Goal: Transaction & Acquisition: Purchase product/service

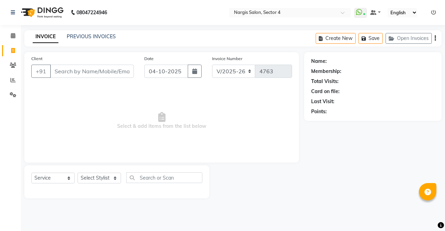
select select "4130"
select select "service"
drag, startPoint x: 0, startPoint y: 0, endPoint x: 107, endPoint y: 78, distance: 131.9
click at [107, 78] on input "Client" at bounding box center [92, 71] width 84 height 13
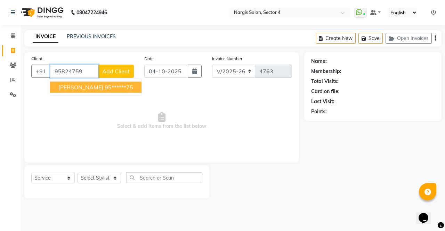
click at [131, 87] on ngb-highlight "95******75" at bounding box center [119, 87] width 29 height 7
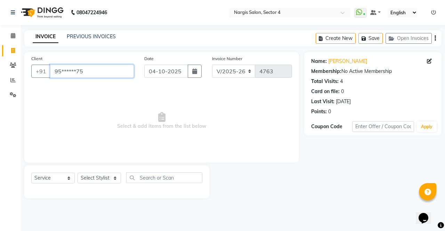
click at [119, 73] on input "95******75" at bounding box center [92, 71] width 84 height 13
type input "9"
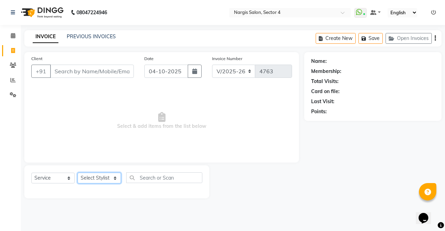
click at [105, 178] on select "Select Stylist [PERSON_NAME] [PERSON_NAME] [PERSON_NAME] Front Desk muskaan rak…" at bounding box center [99, 178] width 43 height 11
select select "28131"
click at [78, 173] on select "Select Stylist [PERSON_NAME] [PERSON_NAME] [PERSON_NAME] Front Desk muskaan rak…" at bounding box center [99, 178] width 43 height 11
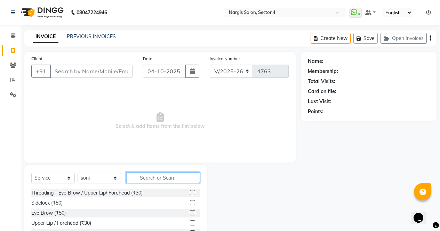
click at [163, 181] on input "text" at bounding box center [163, 177] width 74 height 11
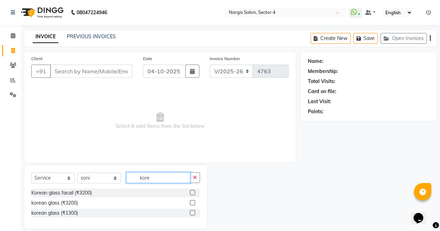
type input "kore"
click at [193, 202] on label at bounding box center [192, 202] width 5 height 5
click at [193, 202] on input "checkbox" at bounding box center [192, 203] width 5 height 5
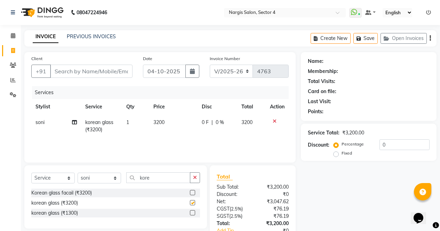
checkbox input "false"
click at [217, 117] on td "0 F | 0 %" at bounding box center [217, 126] width 40 height 23
select select "28131"
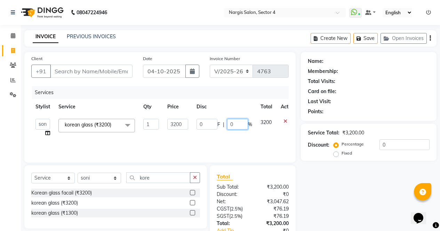
click at [236, 125] on input "0" at bounding box center [237, 124] width 21 height 11
type input "30"
click at [365, 202] on div "Name: Membership: Total Visits: Card on file: Last Visit: Points: Service Total…" at bounding box center [371, 160] width 141 height 216
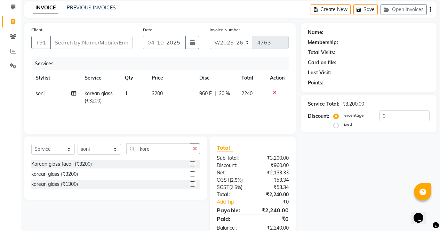
scroll to position [47, 0]
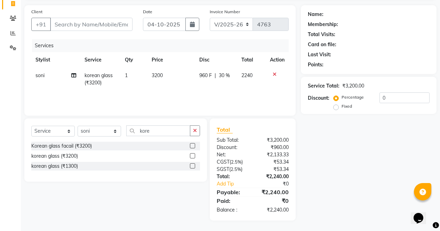
click at [273, 74] on icon at bounding box center [275, 74] width 4 height 5
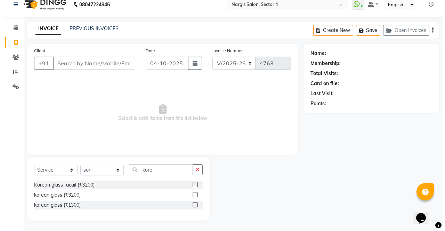
scroll to position [8, 0]
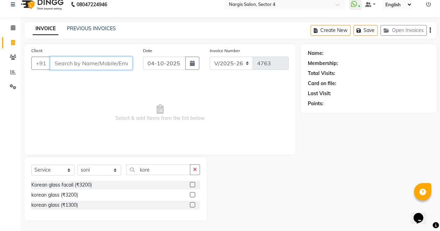
click at [87, 66] on input "Client" at bounding box center [91, 63] width 82 height 13
click at [80, 61] on input "Client" at bounding box center [91, 63] width 82 height 13
type input "9501179117"
click at [121, 67] on button "Add Client" at bounding box center [115, 63] width 36 height 13
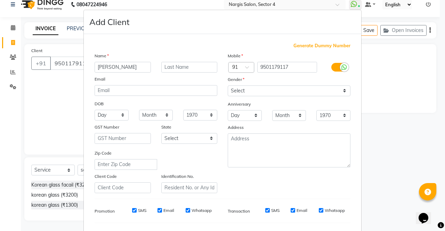
type input "[PERSON_NAME]"
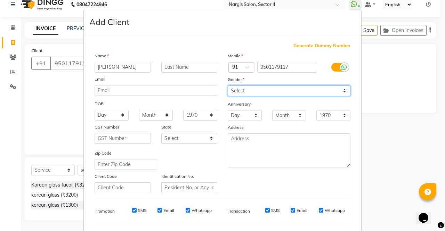
click at [269, 89] on select "Select [DEMOGRAPHIC_DATA] [DEMOGRAPHIC_DATA] Other Prefer Not To Say" at bounding box center [289, 91] width 123 height 11
select select "[DEMOGRAPHIC_DATA]"
click at [228, 86] on select "Select [DEMOGRAPHIC_DATA] [DEMOGRAPHIC_DATA] Other Prefer Not To Say" at bounding box center [289, 91] width 123 height 11
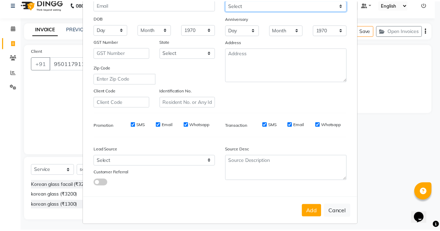
scroll to position [90, 0]
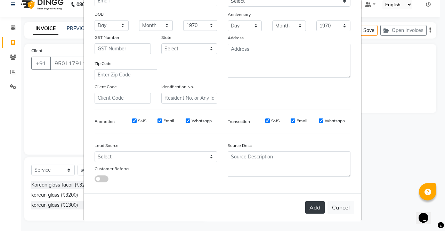
click at [313, 211] on button "Add" at bounding box center [314, 207] width 19 height 13
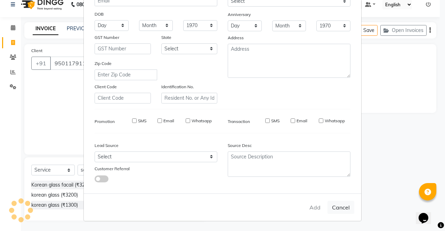
type input "95******17"
select select
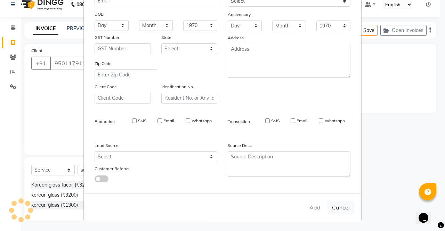
select select
checkbox input "false"
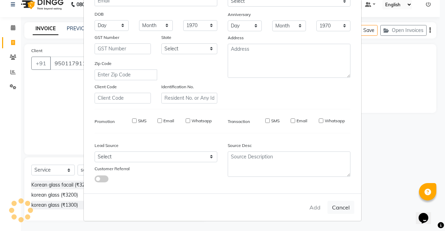
checkbox input "false"
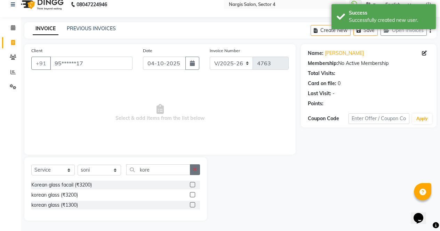
click at [195, 171] on icon "button" at bounding box center [195, 169] width 4 height 5
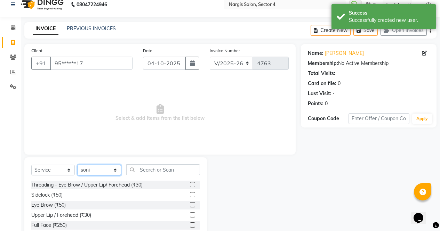
click at [116, 172] on select "Select Stylist [PERSON_NAME] [PERSON_NAME] [PERSON_NAME] Front Desk muskaan rak…" at bounding box center [99, 170] width 43 height 11
select select "29276"
click at [78, 165] on select "Select Stylist [PERSON_NAME] [PERSON_NAME] [PERSON_NAME] Front Desk muskaan rak…" at bounding box center [99, 170] width 43 height 11
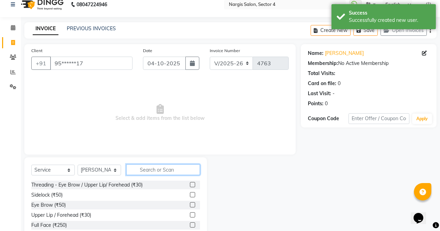
click at [167, 167] on input "text" at bounding box center [163, 169] width 74 height 11
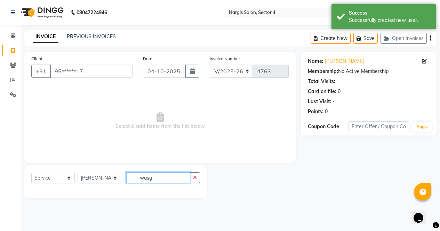
scroll to position [0, 0]
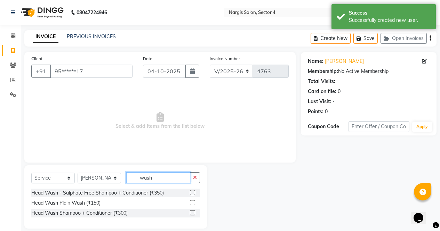
type input "wash"
click at [193, 213] on label at bounding box center [192, 212] width 5 height 5
click at [193, 213] on input "checkbox" at bounding box center [192, 213] width 5 height 5
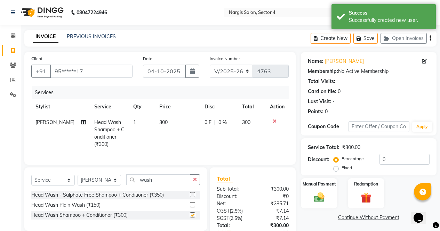
scroll to position [54, 0]
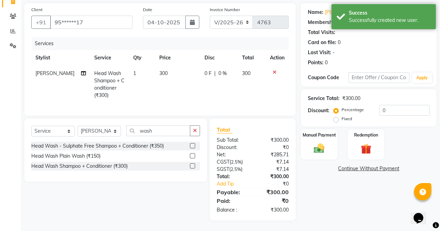
checkbox input "false"
click at [318, 143] on img at bounding box center [318, 149] width 17 height 12
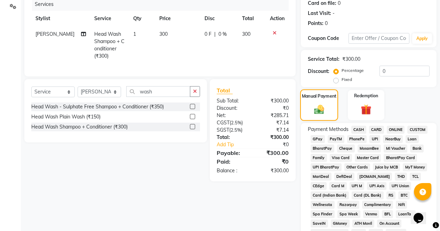
scroll to position [101, 0]
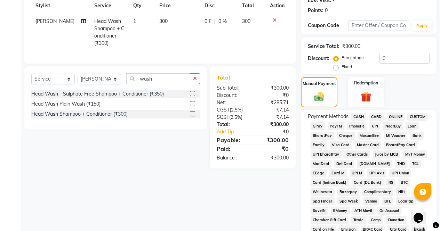
click at [396, 117] on span "ONLINE" at bounding box center [396, 117] width 18 height 8
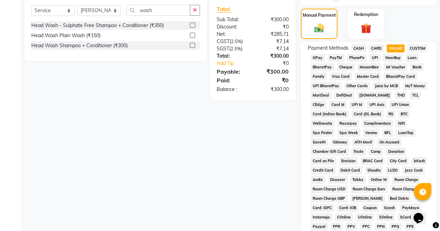
scroll to position [318, 0]
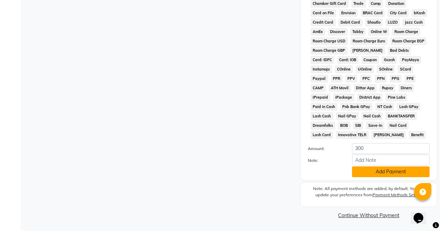
click at [384, 173] on button "Add Payment" at bounding box center [391, 172] width 78 height 11
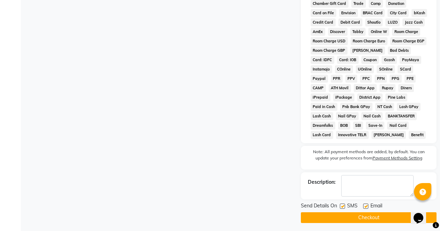
click at [393, 220] on button "Checkout" at bounding box center [369, 217] width 136 height 11
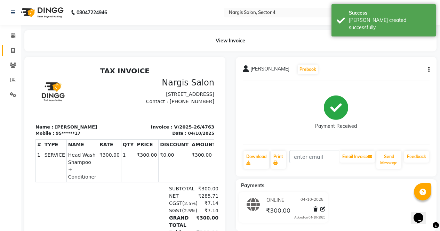
click at [14, 51] on icon at bounding box center [13, 50] width 4 height 5
select select "service"
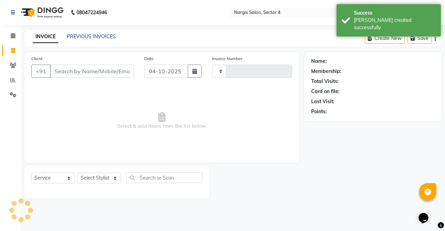
type input "4764"
select select "4130"
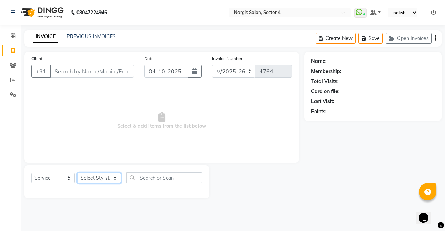
click at [107, 180] on select "Select Stylist [PERSON_NAME] [PERSON_NAME] [PERSON_NAME] Front Desk muskaan rak…" at bounding box center [99, 178] width 43 height 11
select select "28131"
click at [78, 173] on select "Select Stylist [PERSON_NAME] [PERSON_NAME] [PERSON_NAME] Front Desk muskaan rak…" at bounding box center [99, 178] width 43 height 11
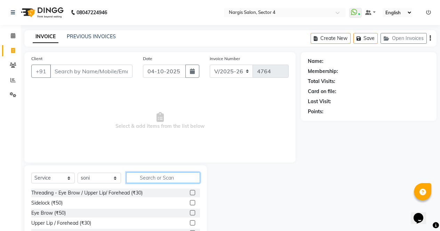
click at [150, 178] on input "text" at bounding box center [163, 177] width 74 height 11
click at [190, 213] on label at bounding box center [192, 212] width 5 height 5
click at [190, 213] on input "checkbox" at bounding box center [192, 213] width 5 height 5
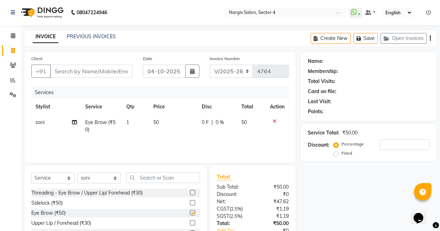
checkbox input "false"
click at [163, 176] on input "text" at bounding box center [163, 177] width 74 height 11
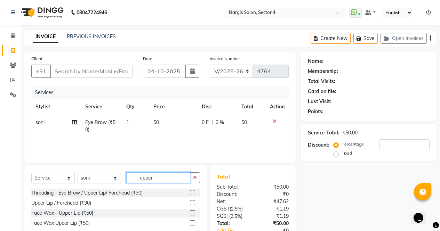
type input "upper"
click at [194, 212] on label at bounding box center [192, 212] width 5 height 5
click at [194, 212] on input "checkbox" at bounding box center [192, 213] width 5 height 5
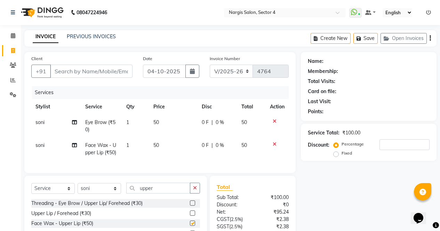
checkbox input "false"
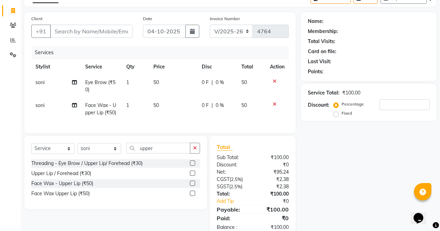
scroll to position [63, 0]
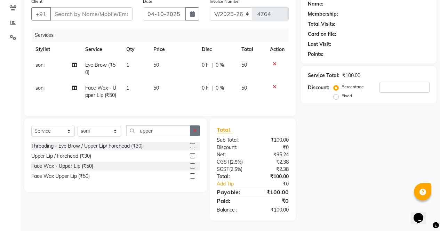
click at [196, 131] on icon "button" at bounding box center [195, 130] width 4 height 5
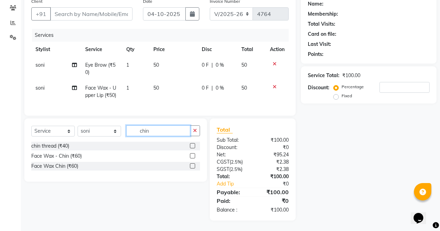
type input "chin"
click at [193, 167] on label at bounding box center [192, 165] width 5 height 5
click at [193, 167] on input "checkbox" at bounding box center [192, 166] width 5 height 5
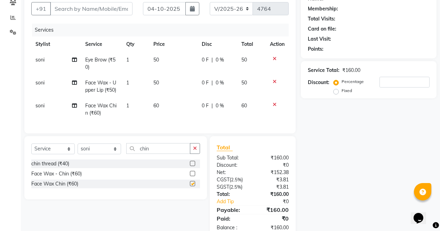
checkbox input "false"
click at [155, 105] on span "60" at bounding box center [156, 106] width 6 height 6
select select "28131"
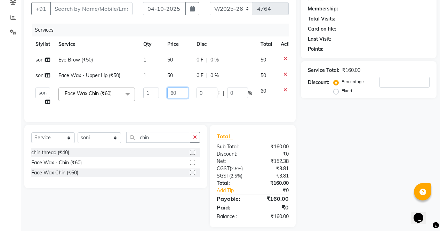
click at [174, 91] on input "60" at bounding box center [177, 93] width 21 height 11
type input "80"
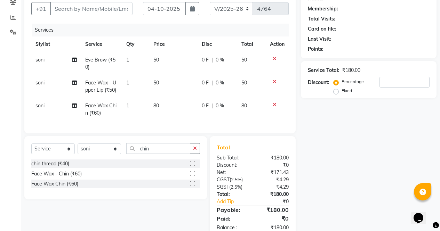
click at [311, 155] on div "Name: Membership: Total Visits: Card on file: Last Visit: Points: Service Total…" at bounding box center [371, 114] width 141 height 249
click at [198, 153] on button "button" at bounding box center [195, 148] width 10 height 11
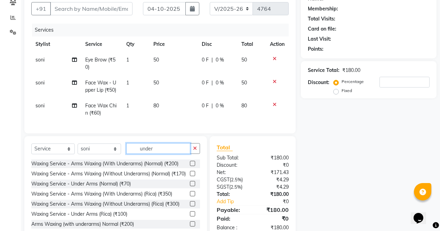
type input "under"
click at [190, 217] on label at bounding box center [192, 213] width 5 height 5
click at [190, 217] on input "checkbox" at bounding box center [192, 214] width 5 height 5
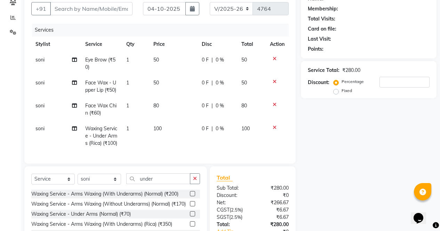
checkbox input "false"
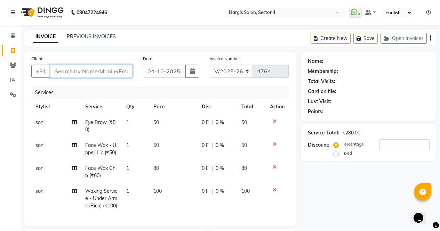
click at [109, 73] on input "Client" at bounding box center [91, 71] width 82 height 13
type input "9"
type input "0"
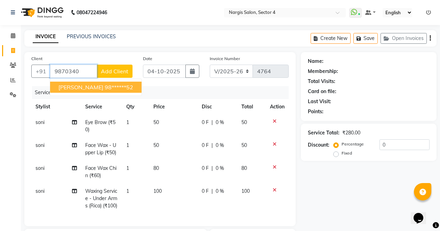
click at [94, 91] on button "[PERSON_NAME] 98******52" at bounding box center [95, 87] width 91 height 11
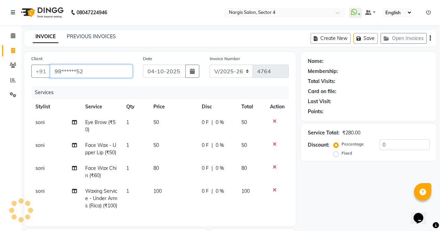
type input "98******52"
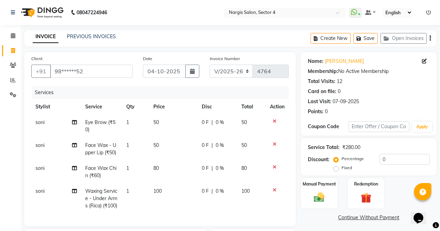
click at [311, 195] on img at bounding box center [318, 198] width 17 height 12
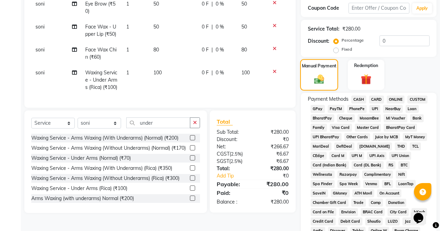
scroll to position [123, 0]
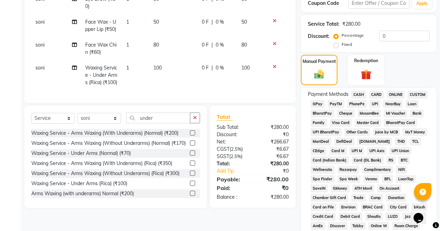
click at [402, 96] on span "ONLINE" at bounding box center [396, 95] width 18 height 8
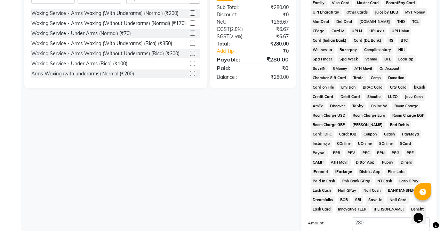
scroll to position [318, 0]
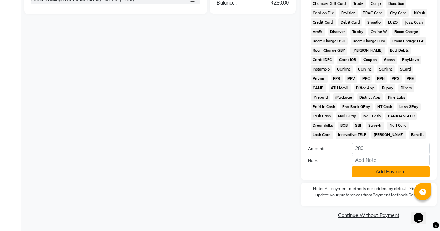
click at [383, 173] on button "Add Payment" at bounding box center [391, 172] width 78 height 11
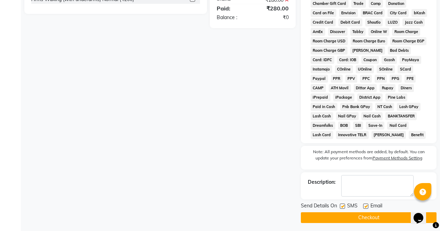
click at [393, 216] on button "Checkout" at bounding box center [369, 217] width 136 height 11
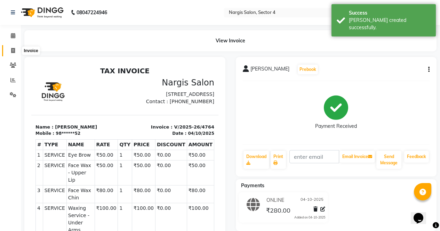
click at [17, 49] on span at bounding box center [13, 51] width 12 height 8
select select "service"
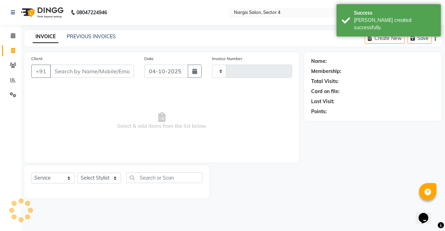
type input "4765"
select select "4130"
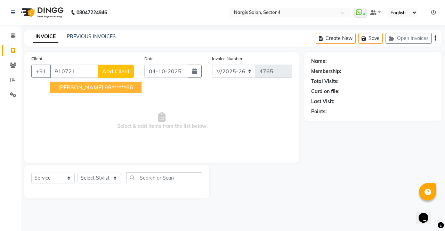
click at [70, 92] on button "[PERSON_NAME] 99******66" at bounding box center [95, 87] width 91 height 11
type input "99******66"
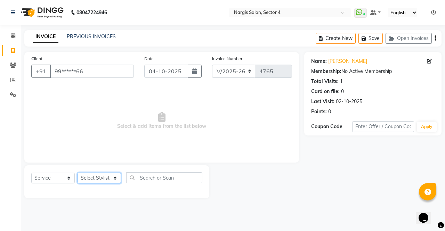
click at [94, 181] on select "Select Stylist [PERSON_NAME] [PERSON_NAME] [PERSON_NAME] Front Desk muskaan rak…" at bounding box center [99, 178] width 43 height 11
select select "29278"
click at [78, 173] on select "Select Stylist [PERSON_NAME] [PERSON_NAME] [PERSON_NAME] Front Desk muskaan rak…" at bounding box center [99, 178] width 43 height 11
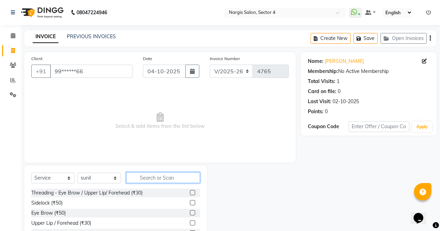
click at [190, 181] on input "text" at bounding box center [163, 177] width 74 height 11
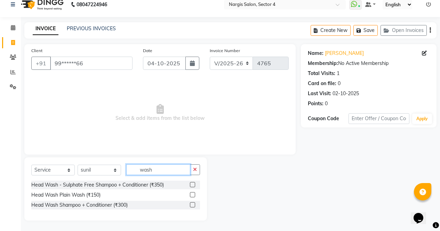
type input "wash"
click at [193, 205] on label at bounding box center [192, 204] width 5 height 5
click at [193, 205] on input "checkbox" at bounding box center [192, 205] width 5 height 5
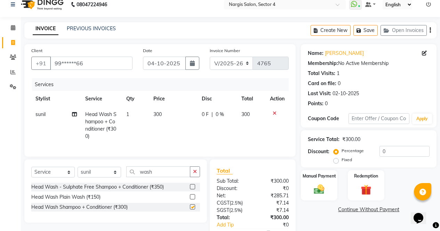
scroll to position [54, 0]
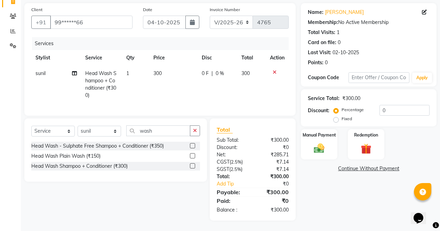
checkbox input "false"
click at [325, 143] on img at bounding box center [318, 149] width 17 height 12
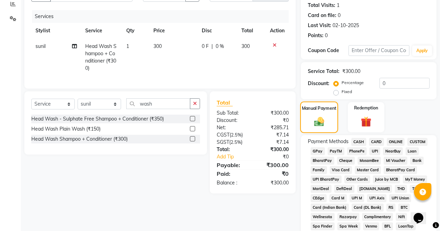
scroll to position [99, 0]
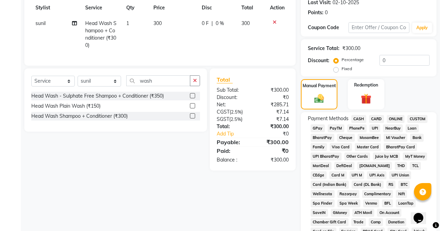
click at [398, 119] on span "ONLINE" at bounding box center [396, 119] width 18 height 8
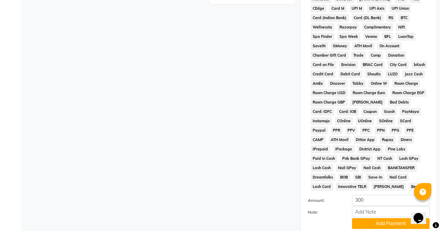
scroll to position [318, 0]
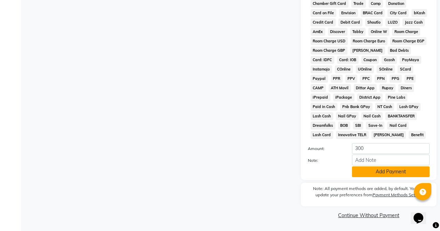
click at [389, 177] on button "Add Payment" at bounding box center [391, 172] width 78 height 11
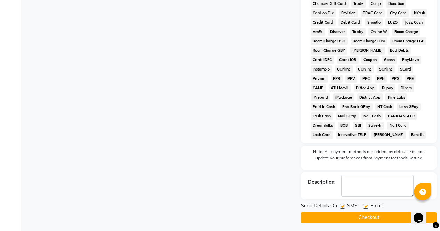
click at [393, 213] on button "Checkout" at bounding box center [369, 217] width 136 height 11
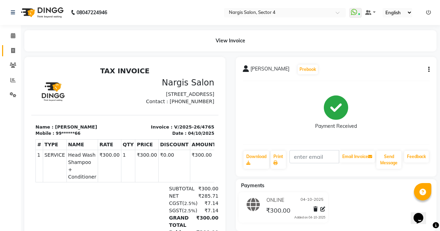
click at [10, 52] on span at bounding box center [13, 51] width 12 height 8
select select "service"
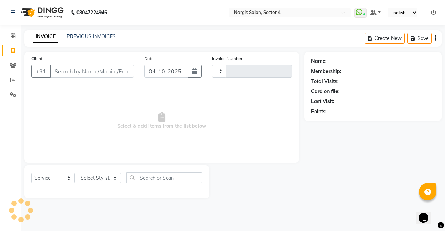
type input "4766"
select select "4130"
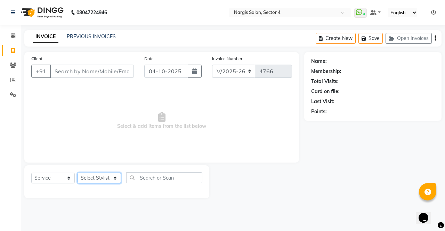
click at [98, 178] on select "Select Stylist [PERSON_NAME] [PERSON_NAME] [PERSON_NAME] Front Desk muskaan rak…" at bounding box center [99, 178] width 43 height 11
select select "28131"
click at [78, 173] on select "Select Stylist [PERSON_NAME] [PERSON_NAME] [PERSON_NAME] Front Desk muskaan rak…" at bounding box center [99, 178] width 43 height 11
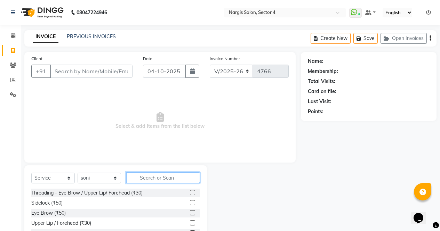
click at [154, 176] on input "text" at bounding box center [163, 177] width 74 height 11
click at [190, 212] on label at bounding box center [192, 212] width 5 height 5
click at [190, 212] on input "checkbox" at bounding box center [192, 213] width 5 height 5
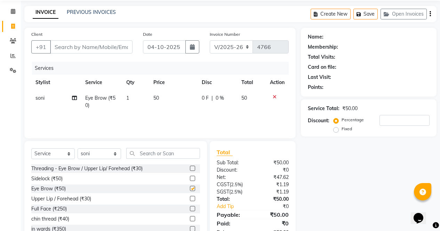
checkbox input "false"
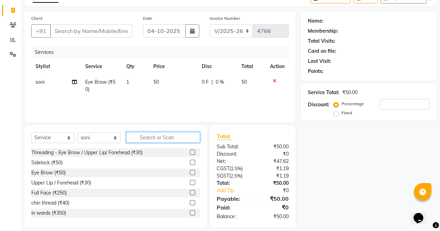
click at [158, 139] on input "text" at bounding box center [163, 137] width 74 height 11
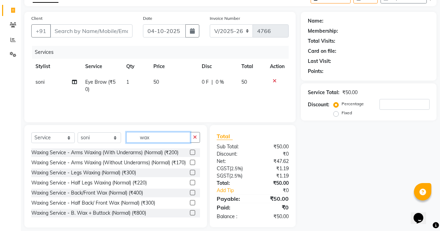
type input "wax"
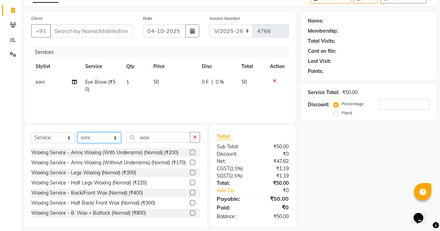
click at [96, 136] on select "Select Stylist [PERSON_NAME] [PERSON_NAME] [PERSON_NAME] Front Desk muskaan rak…" at bounding box center [99, 137] width 43 height 11
select select "86619"
click at [78, 132] on select "Select Stylist [PERSON_NAME] [PERSON_NAME] [PERSON_NAME] Front Desk muskaan rak…" at bounding box center [99, 137] width 43 height 11
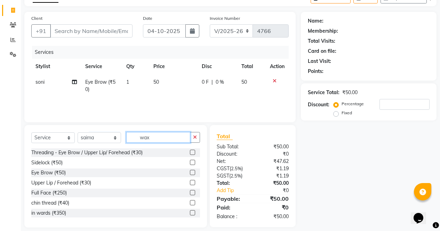
click at [164, 135] on input "wax" at bounding box center [158, 137] width 64 height 11
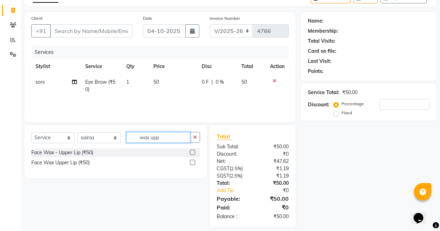
type input "wax upp"
click at [190, 163] on label at bounding box center [192, 162] width 5 height 5
click at [190, 163] on input "checkbox" at bounding box center [192, 163] width 5 height 5
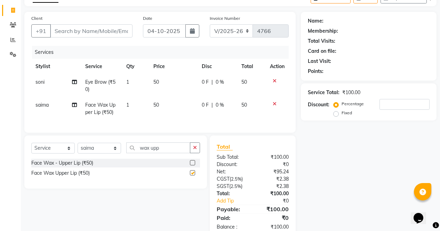
checkbox input "false"
click at [98, 33] on input "Client" at bounding box center [91, 30] width 82 height 13
click at [168, 152] on input "wax upp" at bounding box center [158, 148] width 64 height 11
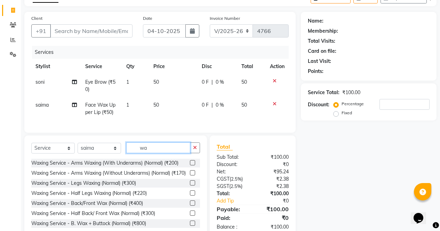
type input "w"
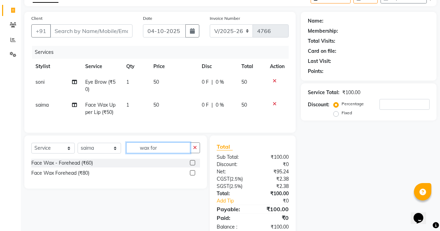
type input "wax for"
click at [193, 176] on label at bounding box center [192, 172] width 5 height 5
click at [193, 176] on input "checkbox" at bounding box center [192, 173] width 5 height 5
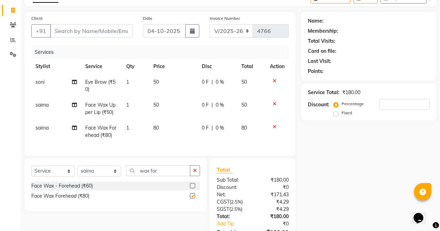
checkbox input "false"
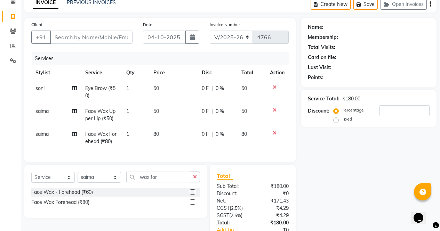
scroll to position [0, 0]
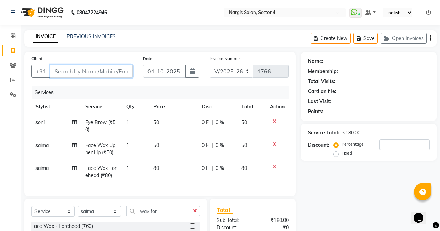
click at [111, 66] on input "Client" at bounding box center [91, 71] width 82 height 13
click at [105, 73] on input "Client" at bounding box center [91, 71] width 82 height 13
type input "9"
type input "0"
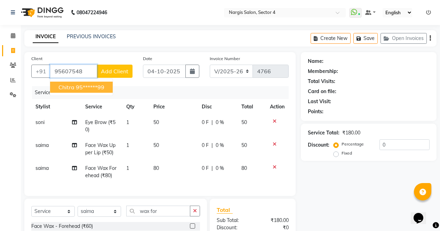
click at [65, 91] on button "chitra 95******99" at bounding box center [81, 87] width 63 height 11
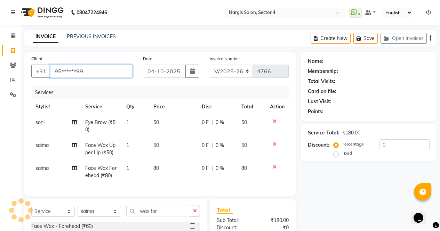
type input "95******99"
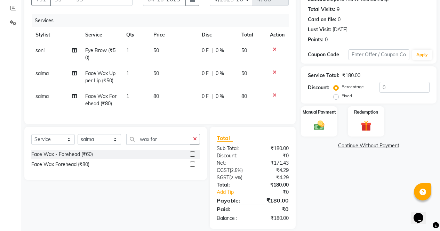
scroll to position [86, 0]
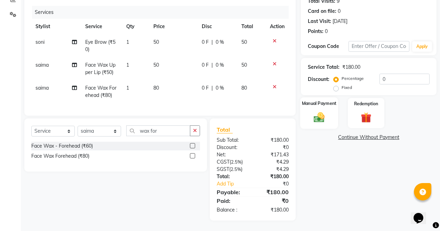
click at [321, 100] on label "Manual Payment" at bounding box center [319, 103] width 35 height 7
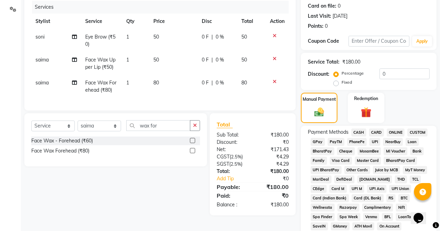
click at [399, 133] on span "ONLINE" at bounding box center [396, 133] width 18 height 8
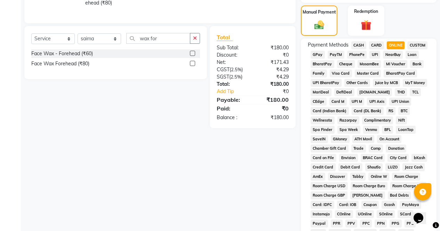
scroll to position [318, 0]
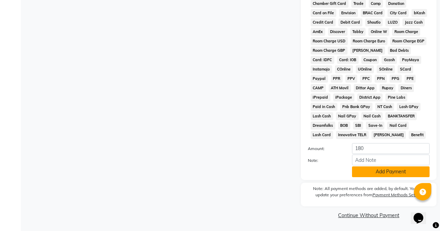
click at [387, 176] on button "Add Payment" at bounding box center [391, 172] width 78 height 11
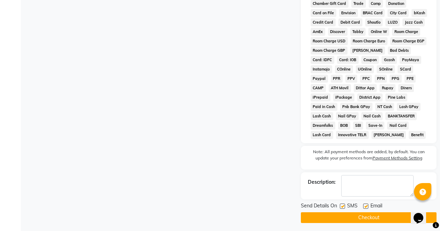
click at [381, 218] on button "Checkout" at bounding box center [369, 217] width 136 height 11
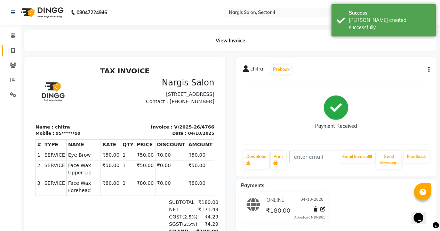
click at [14, 52] on icon at bounding box center [13, 50] width 4 height 5
select select "service"
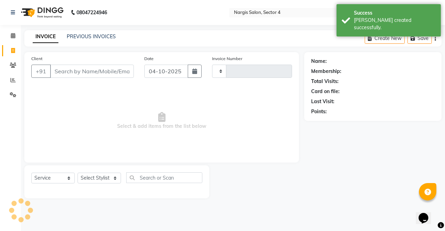
type input "4767"
select select "4130"
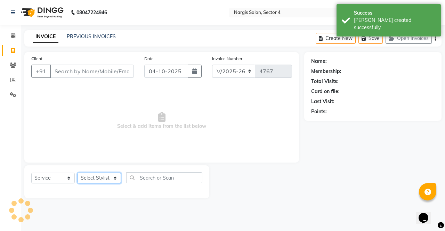
click at [97, 177] on select "Select Stylist" at bounding box center [99, 178] width 43 height 11
select select "28132"
click at [78, 173] on select "Select Stylist [PERSON_NAME] [PERSON_NAME] [PERSON_NAME] Front Desk muskaan rak…" at bounding box center [99, 178] width 43 height 11
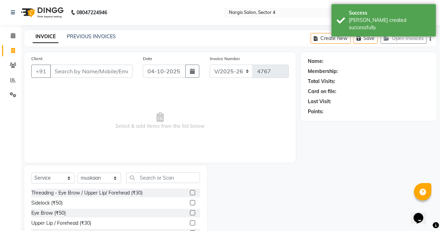
click at [190, 213] on label at bounding box center [192, 212] width 5 height 5
click at [190, 213] on input "checkbox" at bounding box center [192, 213] width 5 height 5
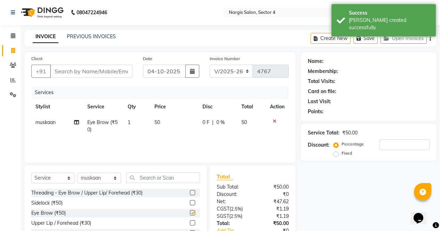
checkbox input "false"
click at [162, 176] on input "text" at bounding box center [163, 177] width 74 height 11
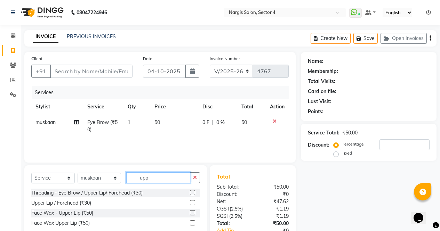
type input "upp"
click at [193, 193] on label at bounding box center [192, 192] width 5 height 5
click at [193, 193] on input "checkbox" at bounding box center [192, 193] width 5 height 5
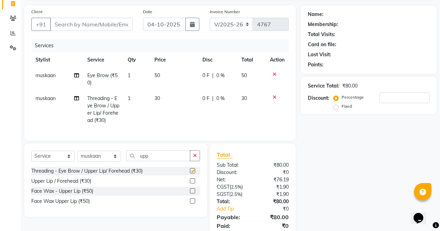
checkbox input "false"
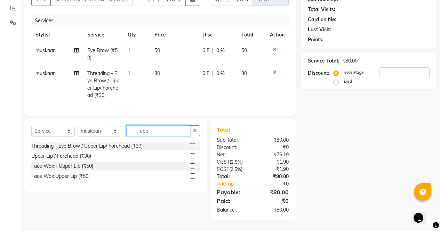
click at [157, 131] on input "upp" at bounding box center [158, 130] width 64 height 11
type input "u"
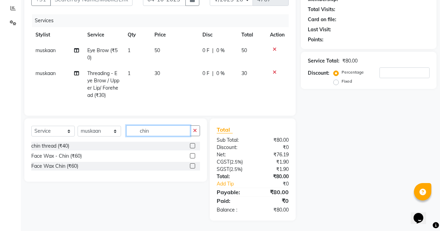
type input "chin"
click at [193, 146] on label at bounding box center [192, 145] width 5 height 5
click at [193, 146] on input "checkbox" at bounding box center [192, 146] width 5 height 5
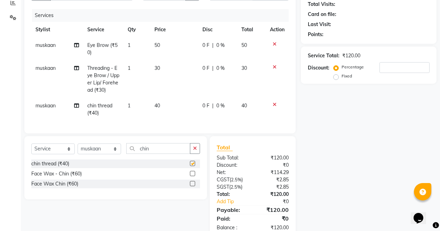
checkbox input "false"
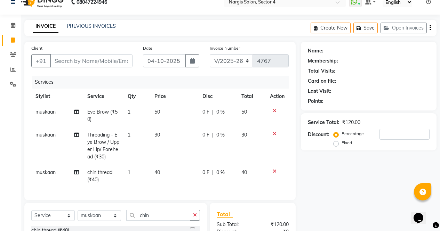
scroll to position [10, 0]
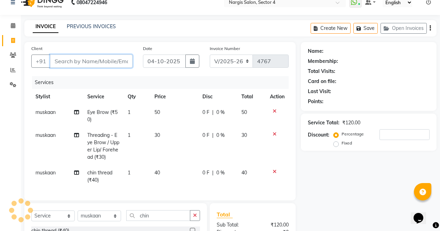
click at [104, 59] on input "Client" at bounding box center [91, 61] width 82 height 13
type input "9"
type input "0"
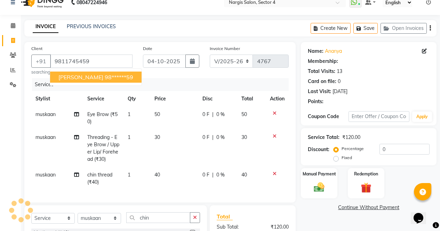
click at [92, 72] on button "[PERSON_NAME] 98******59" at bounding box center [95, 77] width 91 height 11
type input "98******59"
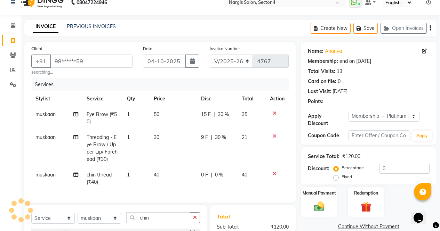
select select "3: Object"
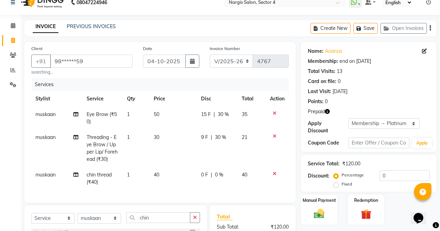
click at [329, 113] on icon "button" at bounding box center [327, 111] width 5 height 5
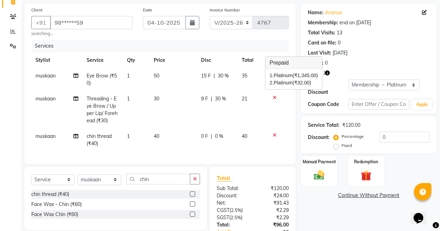
scroll to position [49, 0]
click at [337, 166] on div "Manual Payment" at bounding box center [319, 171] width 38 height 32
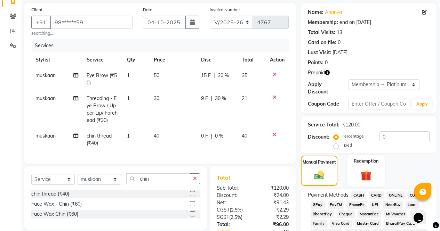
click at [372, 169] on img at bounding box center [366, 176] width 18 height 14
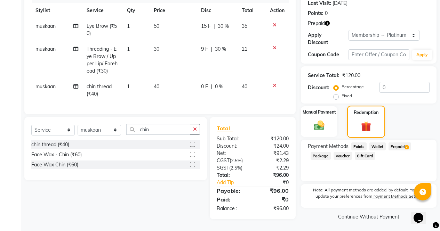
scroll to position [102, 0]
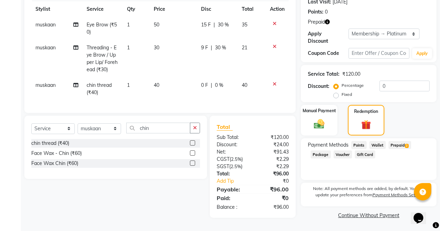
click at [406, 144] on span "2" at bounding box center [407, 146] width 4 height 4
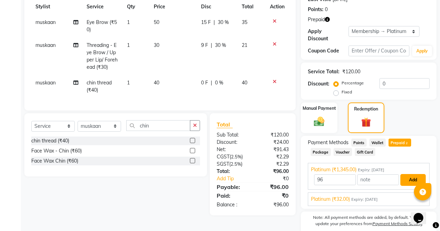
click at [413, 174] on button "Add" at bounding box center [412, 180] width 25 height 12
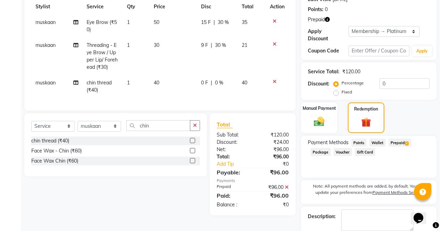
scroll to position [133, 0]
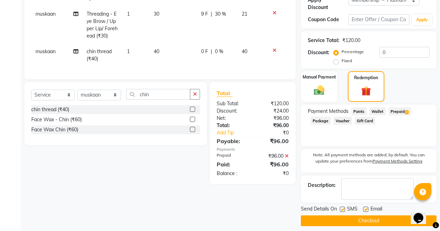
click at [375, 216] on button "Checkout" at bounding box center [369, 221] width 136 height 11
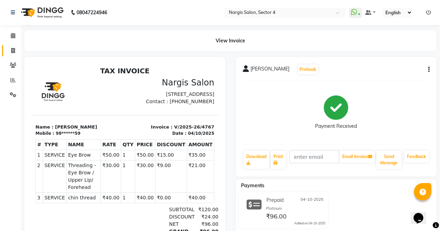
click at [9, 51] on span at bounding box center [13, 51] width 12 height 8
select select "service"
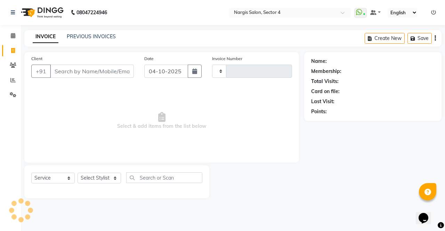
type input "4768"
select select "4130"
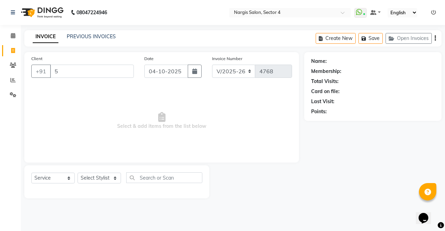
type input "5"
click at [91, 179] on select "Select Stylist [PERSON_NAME] [PERSON_NAME] [PERSON_NAME] Front Desk muskaan rak…" at bounding box center [99, 178] width 43 height 11
select select "29276"
click at [78, 173] on select "Select Stylist [PERSON_NAME] [PERSON_NAME] [PERSON_NAME] Front Desk muskaan rak…" at bounding box center [99, 178] width 43 height 11
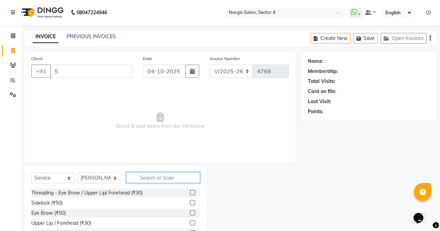
click at [163, 179] on input "text" at bounding box center [163, 177] width 74 height 11
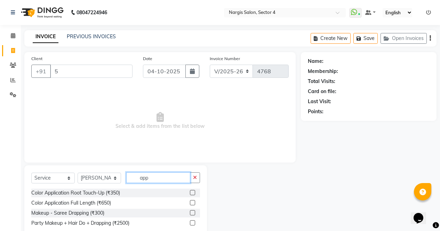
type input "app"
click at [193, 192] on label at bounding box center [192, 192] width 5 height 5
click at [193, 192] on input "checkbox" at bounding box center [192, 193] width 5 height 5
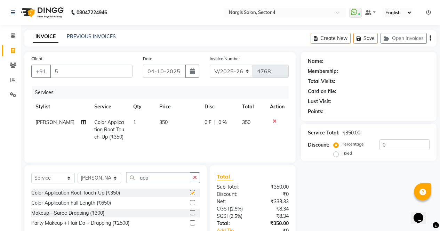
scroll to position [47, 0]
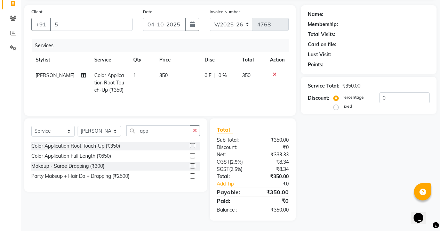
checkbox input "false"
click at [161, 132] on input "app" at bounding box center [158, 130] width 64 height 11
type input "a"
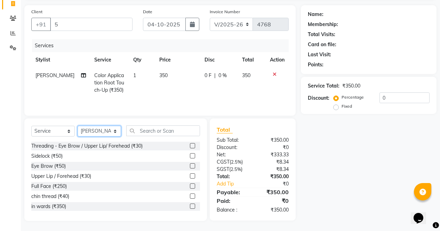
click at [96, 129] on select "Select Stylist [PERSON_NAME] [PERSON_NAME] [PERSON_NAME] Front Desk muskaan rak…" at bounding box center [99, 131] width 43 height 11
select select "28131"
click at [78, 126] on select "Select Stylist [PERSON_NAME] [PERSON_NAME] [PERSON_NAME] Front Desk muskaan rak…" at bounding box center [99, 131] width 43 height 11
click at [190, 166] on label at bounding box center [192, 165] width 5 height 5
click at [190, 166] on input "checkbox" at bounding box center [192, 166] width 5 height 5
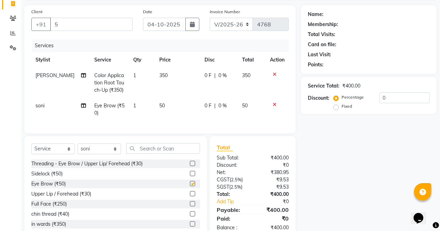
checkbox input "false"
click at [190, 166] on label at bounding box center [192, 163] width 5 height 5
click at [190, 166] on input "checkbox" at bounding box center [192, 164] width 5 height 5
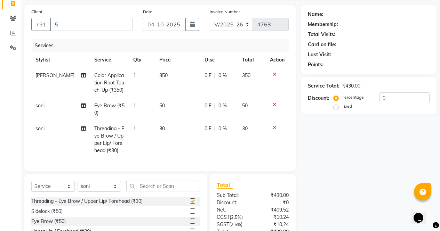
scroll to position [108, 0]
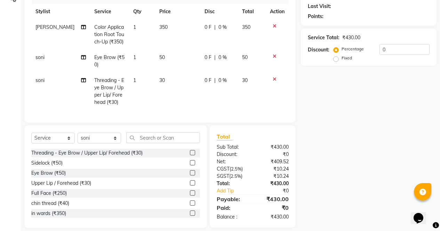
checkbox input "false"
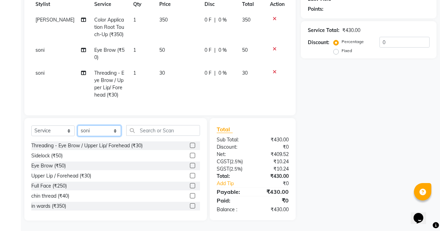
click at [100, 127] on select "Select Stylist [PERSON_NAME] [PERSON_NAME] [PERSON_NAME] Front Desk muskaan rak…" at bounding box center [99, 130] width 43 height 11
click at [274, 70] on icon at bounding box center [275, 72] width 4 height 5
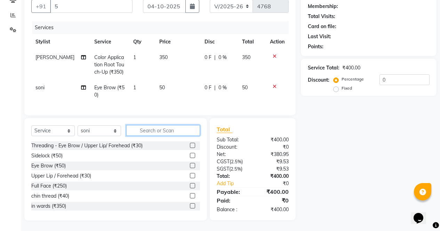
click at [155, 130] on input "text" at bounding box center [163, 130] width 74 height 11
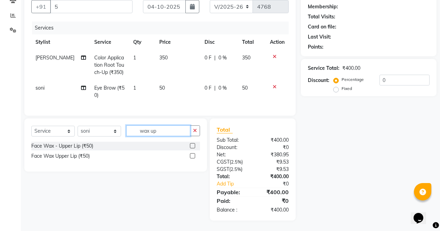
scroll to position [70, 0]
type input "wax upp"
click at [191, 154] on label at bounding box center [192, 155] width 5 height 5
click at [191, 154] on input "checkbox" at bounding box center [192, 156] width 5 height 5
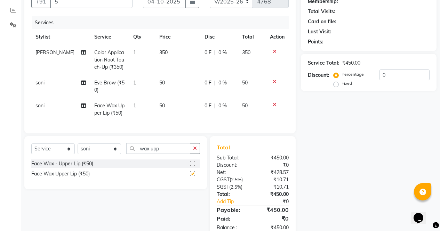
checkbox input "false"
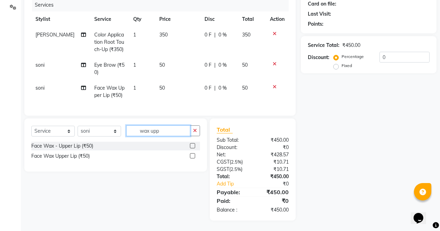
click at [167, 130] on input "wax upp" at bounding box center [158, 130] width 64 height 11
type input "w"
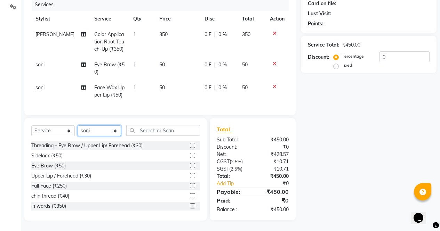
click at [102, 129] on select "Select Stylist [PERSON_NAME] [PERSON_NAME] [PERSON_NAME] Front Desk muskaan rak…" at bounding box center [99, 130] width 43 height 11
select select "86619"
click at [78, 126] on select "Select Stylist [PERSON_NAME] [PERSON_NAME] [PERSON_NAME] Front Desk muskaan rak…" at bounding box center [99, 130] width 43 height 11
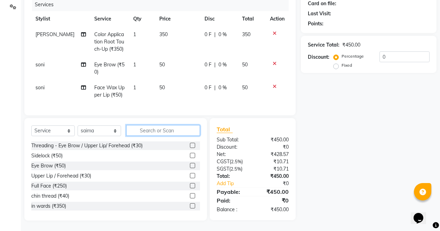
click at [161, 128] on input "text" at bounding box center [163, 130] width 74 height 11
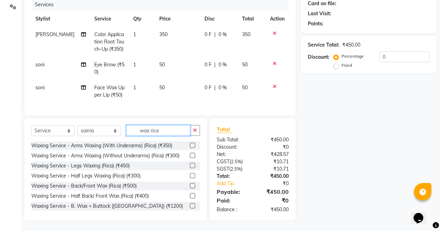
type input "wax rica"
click at [190, 146] on label at bounding box center [192, 145] width 5 height 5
click at [190, 146] on input "checkbox" at bounding box center [192, 146] width 5 height 5
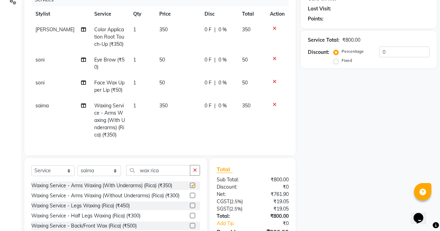
scroll to position [138, 0]
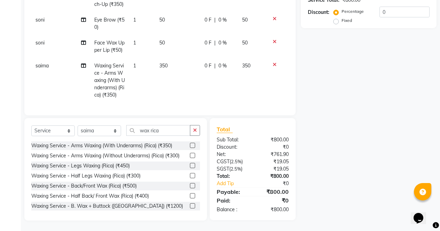
checkbox input "false"
click at [190, 174] on label at bounding box center [192, 175] width 5 height 5
click at [190, 174] on input "checkbox" at bounding box center [192, 176] width 5 height 5
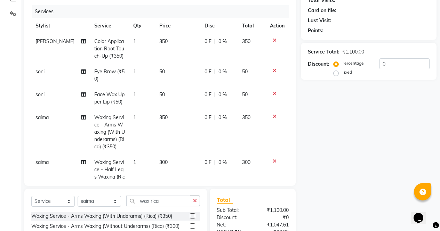
checkbox input "false"
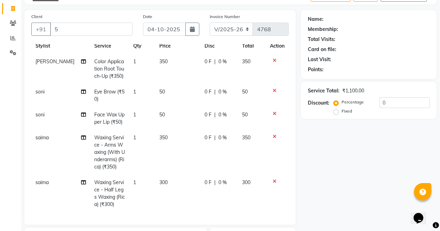
scroll to position [0, 0]
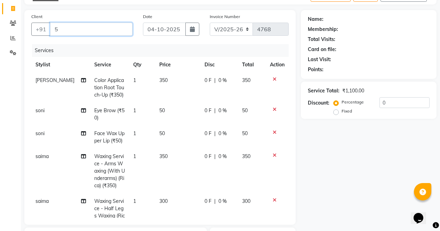
click at [65, 31] on input "5" at bounding box center [91, 29] width 82 height 13
click at [77, 29] on input "Client" at bounding box center [91, 29] width 82 height 13
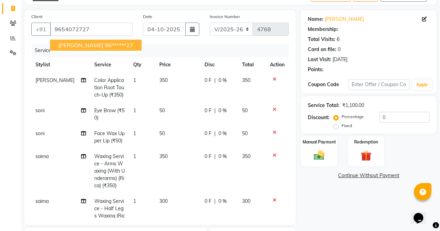
click at [105, 44] on ngb-highlight "96******27" at bounding box center [119, 45] width 29 height 7
type input "96******27"
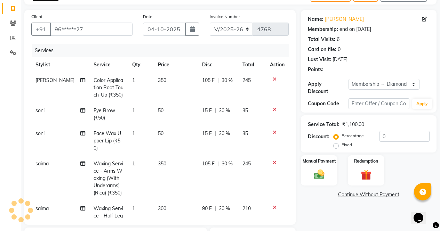
select select "2: Object"
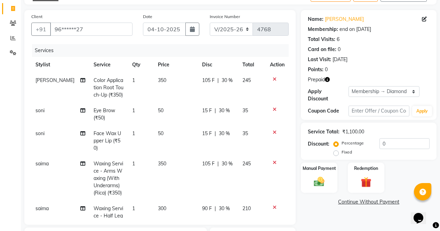
click at [326, 79] on icon "button" at bounding box center [327, 79] width 5 height 5
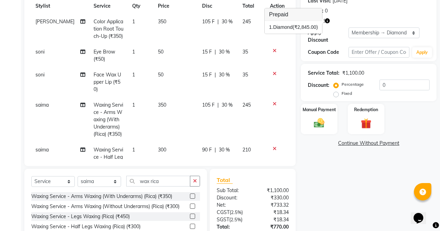
scroll to position [82, 0]
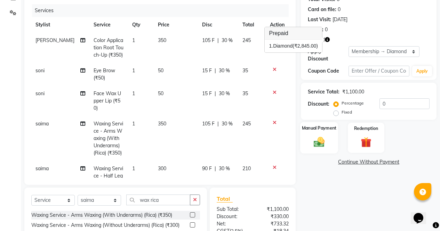
click at [326, 136] on img at bounding box center [319, 142] width 18 height 13
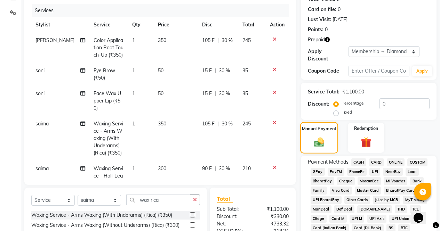
click at [369, 136] on img at bounding box center [365, 142] width 17 height 13
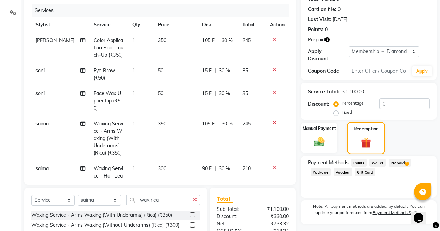
scroll to position [152, 0]
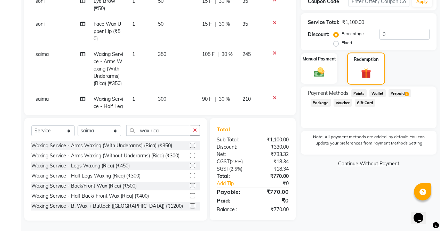
click at [406, 92] on span "1" at bounding box center [407, 94] width 4 height 4
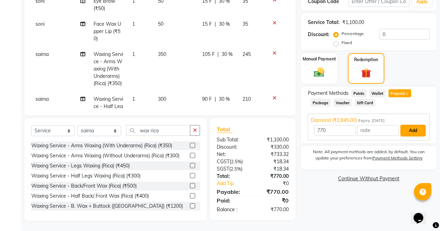
click at [420, 125] on button "Add" at bounding box center [412, 131] width 25 height 12
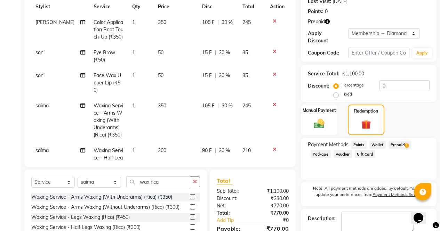
scroll to position [46, 0]
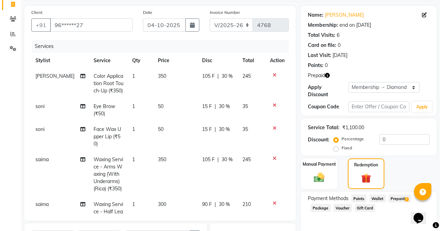
click at [328, 75] on icon "button" at bounding box center [327, 75] width 5 height 5
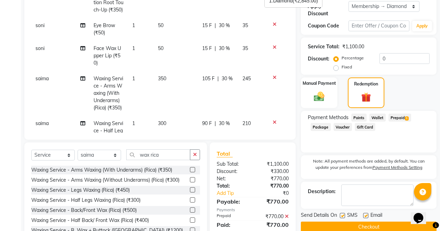
scroll to position [152, 0]
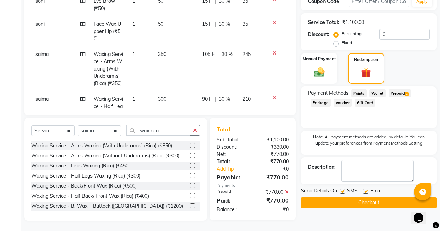
click at [379, 199] on button "Checkout" at bounding box center [369, 202] width 136 height 11
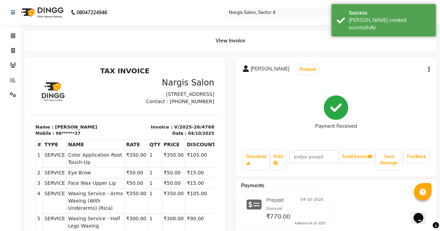
click at [7, 49] on link "Invoice" at bounding box center [10, 50] width 17 height 11
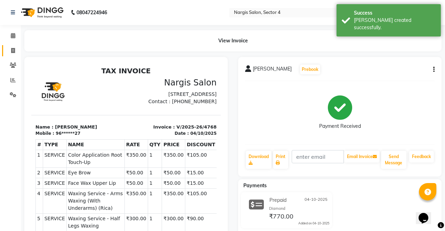
select select "4130"
select select "service"
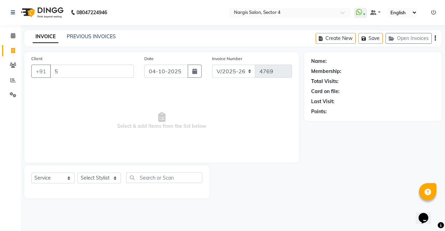
type input "5"
click at [100, 182] on select "Select Stylist [PERSON_NAME] [PERSON_NAME] [PERSON_NAME] Front Desk muskaan rak…" at bounding box center [99, 178] width 43 height 11
select select "28131"
click at [78, 173] on select "Select Stylist [PERSON_NAME] [PERSON_NAME] [PERSON_NAME] Front Desk muskaan rak…" at bounding box center [99, 178] width 43 height 11
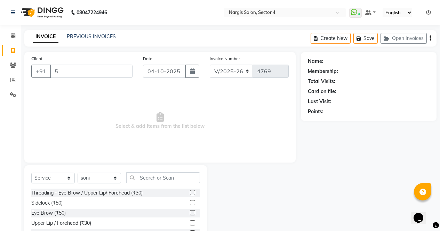
click at [190, 213] on label at bounding box center [192, 212] width 5 height 5
click at [190, 213] on input "checkbox" at bounding box center [192, 213] width 5 height 5
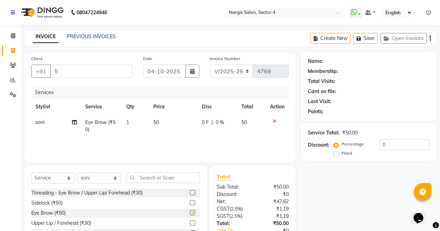
checkbox input "false"
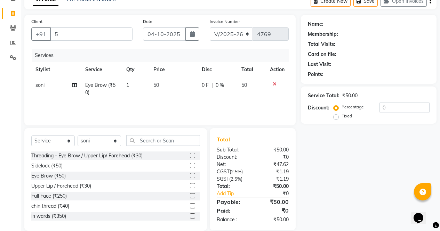
scroll to position [39, 0]
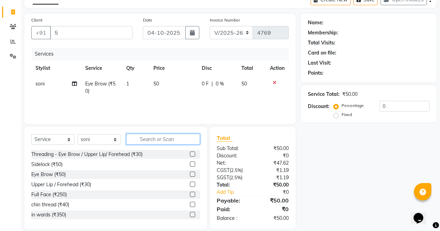
click at [156, 136] on input "text" at bounding box center [163, 139] width 74 height 11
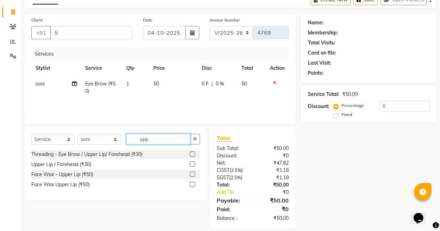
type input "upp"
click at [193, 185] on label at bounding box center [192, 184] width 5 height 5
click at [193, 185] on input "checkbox" at bounding box center [192, 185] width 5 height 5
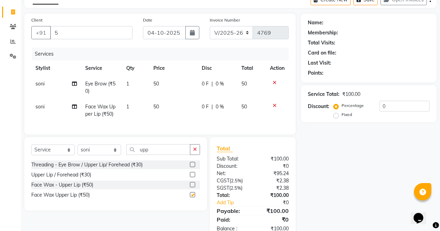
checkbox input "false"
click at [275, 107] on icon at bounding box center [275, 105] width 4 height 5
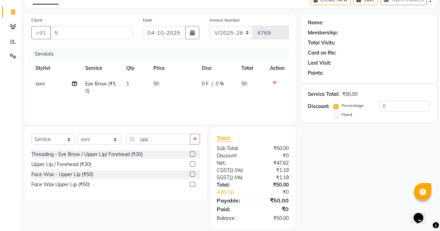
click at [190, 152] on label at bounding box center [192, 154] width 5 height 5
click at [190, 152] on input "checkbox" at bounding box center [192, 154] width 5 height 5
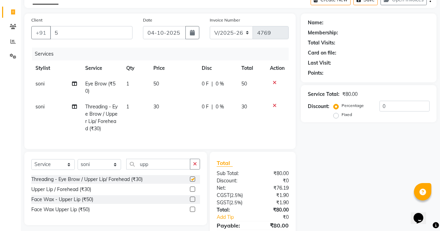
checkbox input "false"
click at [155, 170] on input "upp" at bounding box center [158, 164] width 64 height 11
type input "u"
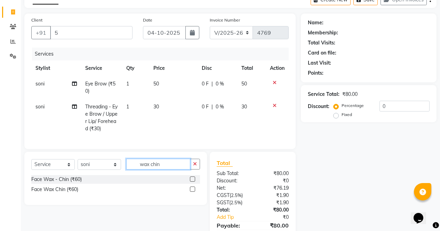
type input "wax chin"
click at [193, 192] on label at bounding box center [192, 189] width 5 height 5
click at [193, 192] on input "checkbox" at bounding box center [192, 189] width 5 height 5
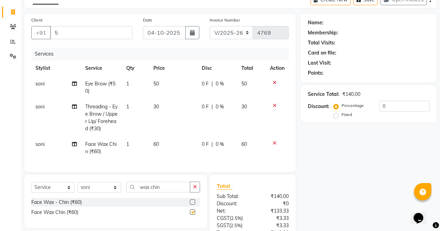
checkbox input "false"
click at [94, 192] on select "Select Stylist [PERSON_NAME] [PERSON_NAME] [PERSON_NAME] Front Desk muskaan rak…" at bounding box center [99, 187] width 43 height 11
click at [155, 159] on td "60" at bounding box center [173, 148] width 48 height 23
select select "28131"
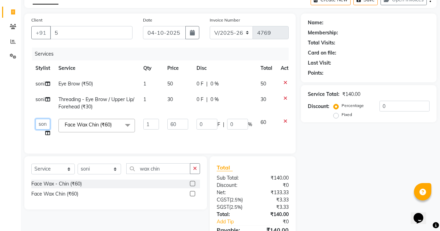
click at [43, 125] on select "[PERSON_NAME] [PERSON_NAME] [PERSON_NAME] Front Desk muskaan rakhi saima [PERSO…" at bounding box center [42, 124] width 15 height 11
select select "86619"
click at [179, 123] on input "60" at bounding box center [177, 124] width 21 height 11
type input "6"
type input "80"
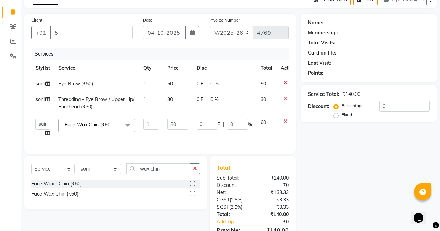
click at [333, 190] on div "Name: Membership: Total Visits: Card on file: Last Visit: Points: Service Total…" at bounding box center [371, 136] width 141 height 245
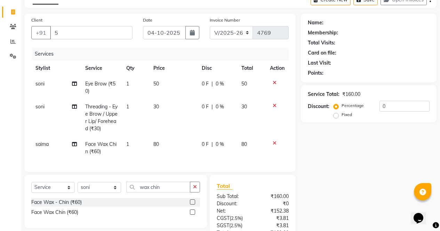
click at [163, 104] on td "30" at bounding box center [173, 118] width 48 height 38
select select "28131"
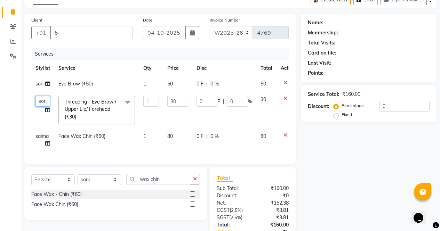
click at [46, 100] on select "[PERSON_NAME] [PERSON_NAME] [PERSON_NAME] Front Desk muskaan rakhi saima [PERSO…" at bounding box center [42, 101] width 15 height 11
select select "86619"
click at [104, 31] on input "5" at bounding box center [91, 32] width 82 height 13
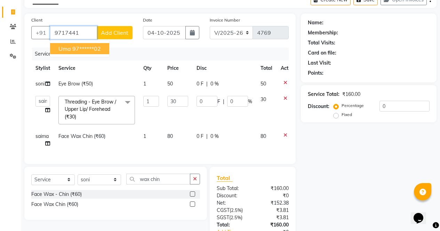
click at [98, 48] on ngb-highlight "97******02" at bounding box center [86, 48] width 29 height 7
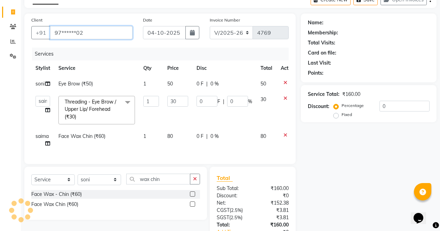
type input "97******02"
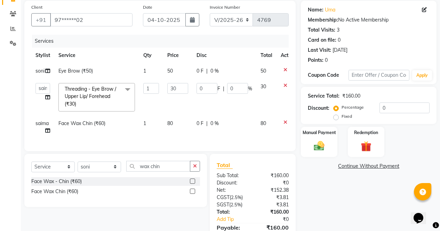
scroll to position [52, 0]
click at [359, 220] on div "Name: Uma Membership: No Active Membership Total Visits: 3 Card on file: 0 Last…" at bounding box center [371, 128] width 141 height 256
click at [347, 195] on div "Name: Uma Membership: No Active Membership Total Visits: 3 Card on file: 0 Last…" at bounding box center [371, 128] width 141 height 256
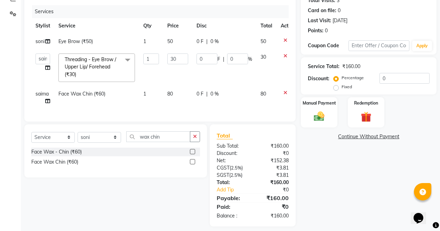
scroll to position [92, 0]
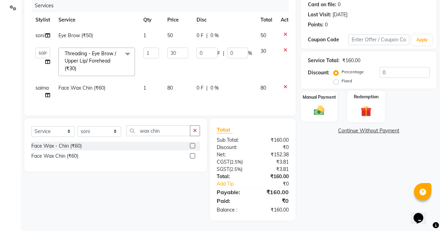
click at [367, 106] on img at bounding box center [366, 111] width 18 height 14
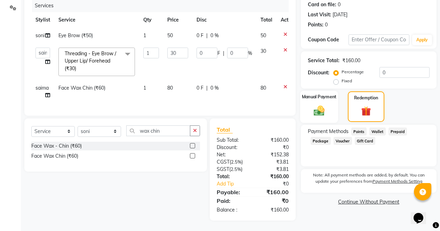
click at [329, 101] on div "Manual Payment" at bounding box center [319, 107] width 38 height 32
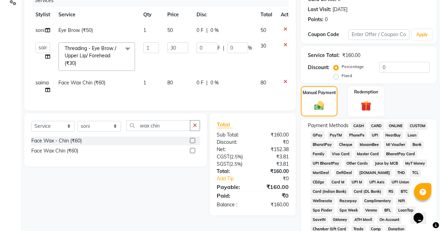
click at [399, 124] on span "ONLINE" at bounding box center [396, 126] width 18 height 8
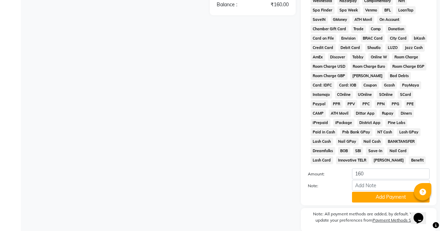
scroll to position [318, 0]
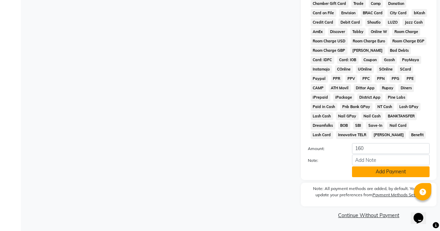
click at [394, 174] on button "Add Payment" at bounding box center [391, 172] width 78 height 11
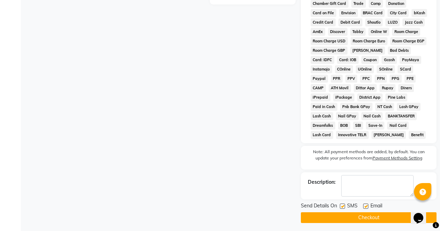
click at [383, 218] on button "Checkout" at bounding box center [369, 217] width 136 height 11
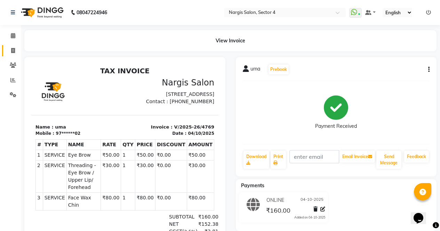
click at [9, 48] on span at bounding box center [13, 51] width 12 height 8
select select "4130"
select select "service"
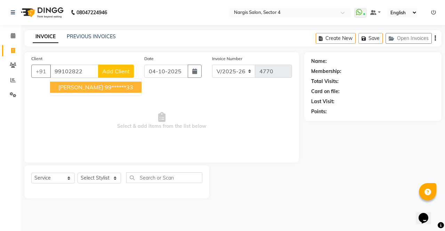
click at [124, 86] on button "[PERSON_NAME] 99******33" at bounding box center [95, 87] width 91 height 11
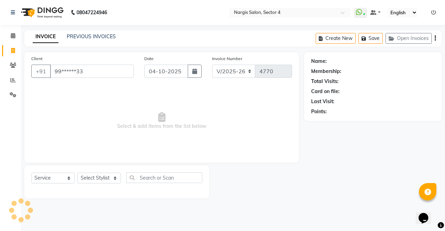
type input "99******33"
select select "1: Object"
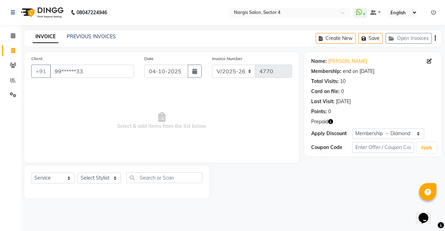
click at [333, 120] on icon "button" at bounding box center [330, 121] width 5 height 5
click at [116, 183] on select "Select Stylist [PERSON_NAME] [PERSON_NAME] [PERSON_NAME] Front Desk muskaan rak…" at bounding box center [99, 178] width 43 height 11
select select "86619"
click at [78, 173] on select "Select Stylist [PERSON_NAME] [PERSON_NAME] [PERSON_NAME] Front Desk muskaan rak…" at bounding box center [99, 178] width 43 height 11
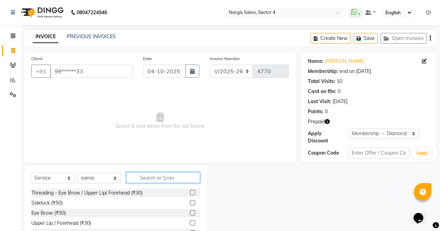
click at [160, 177] on input "text" at bounding box center [163, 177] width 74 height 11
click at [327, 121] on icon "button" at bounding box center [327, 121] width 5 height 5
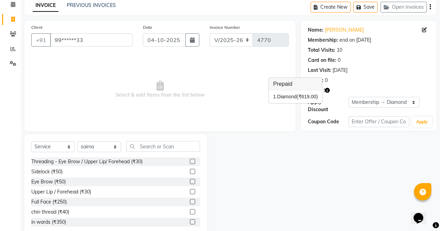
scroll to position [47, 0]
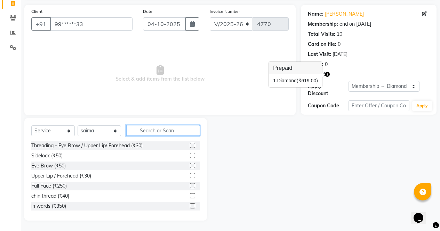
click at [175, 129] on input "text" at bounding box center [163, 130] width 74 height 11
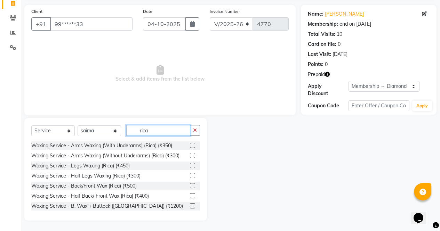
type input "rica"
click at [190, 165] on label at bounding box center [192, 165] width 5 height 5
click at [190, 165] on input "checkbox" at bounding box center [192, 166] width 5 height 5
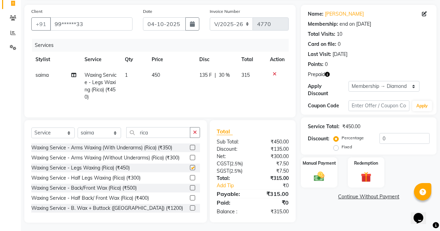
scroll to position [55, 0]
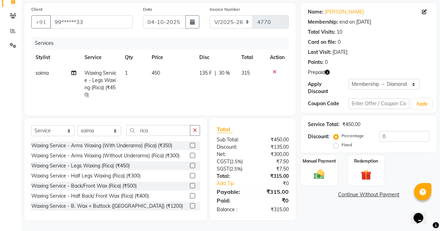
checkbox input "false"
click at [327, 70] on icon "button" at bounding box center [327, 72] width 5 height 5
click at [372, 169] on img at bounding box center [365, 175] width 17 height 13
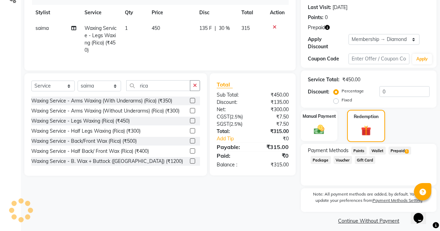
click at [405, 147] on span "Prepaid 1" at bounding box center [399, 151] width 23 height 8
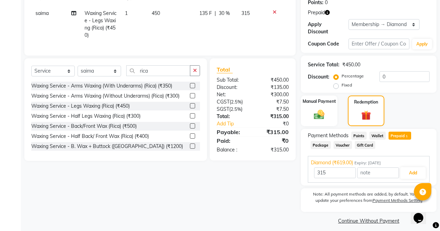
click at [416, 167] on button "Add" at bounding box center [412, 173] width 25 height 12
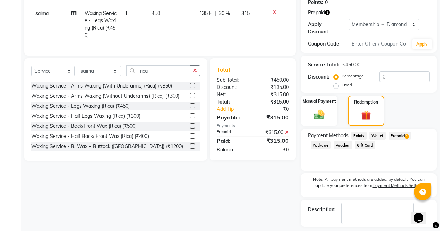
scroll to position [133, 0]
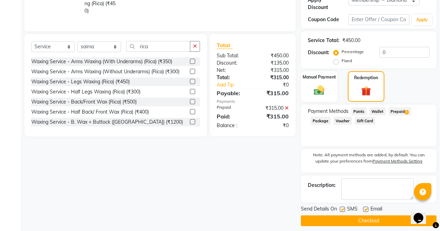
click at [396, 216] on button "Checkout" at bounding box center [369, 221] width 136 height 11
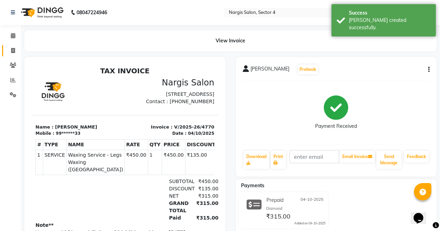
click at [11, 45] on link "Invoice" at bounding box center [10, 50] width 17 height 11
select select "service"
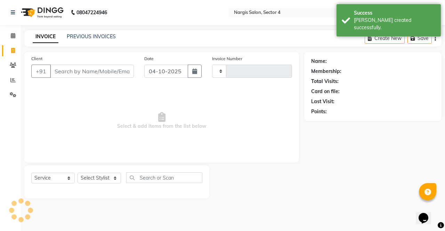
type input "4771"
select select "4130"
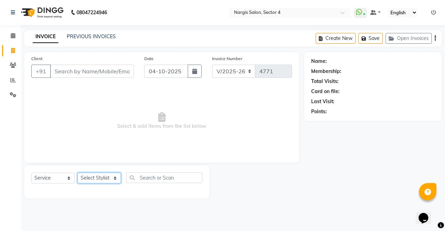
click at [100, 182] on select "Select Stylist [PERSON_NAME] [PERSON_NAME] [PERSON_NAME] Front Desk muskaan rak…" at bounding box center [99, 178] width 43 height 11
select select "28131"
click at [78, 173] on select "Select Stylist [PERSON_NAME] [PERSON_NAME] [PERSON_NAME] Front Desk muskaan rak…" at bounding box center [99, 178] width 43 height 11
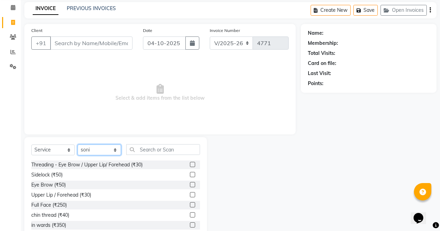
scroll to position [47, 0]
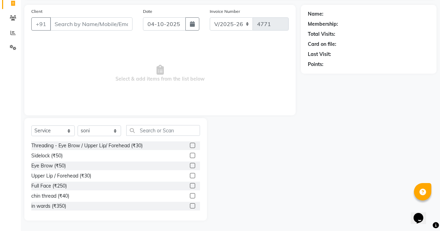
click at [190, 167] on label at bounding box center [192, 165] width 5 height 5
click at [190, 167] on input "checkbox" at bounding box center [192, 166] width 5 height 5
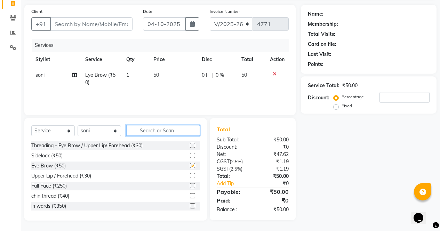
click at [181, 130] on input "text" at bounding box center [163, 130] width 74 height 11
checkbox input "false"
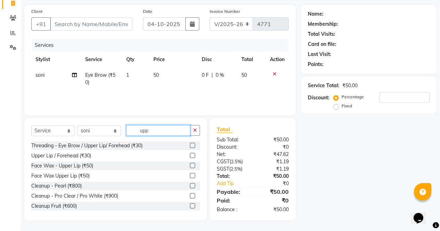
scroll to position [47, 0]
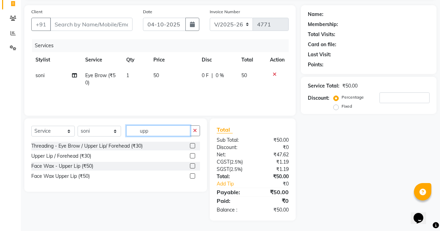
type input "upp"
click at [191, 165] on label at bounding box center [192, 165] width 5 height 5
click at [191, 165] on input "checkbox" at bounding box center [192, 166] width 5 height 5
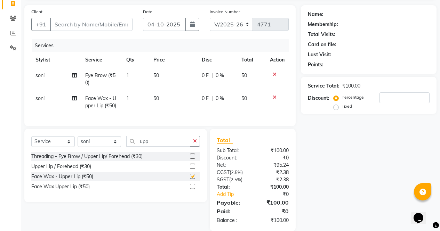
checkbox input "false"
click at [110, 144] on select "Select Stylist [PERSON_NAME] [PERSON_NAME] [PERSON_NAME] Front Desk muskaan rak…" at bounding box center [99, 141] width 43 height 11
select select "86619"
click at [78, 141] on select "Select Stylist [PERSON_NAME] [PERSON_NAME] [PERSON_NAME] Front Desk muskaan rak…" at bounding box center [99, 141] width 43 height 11
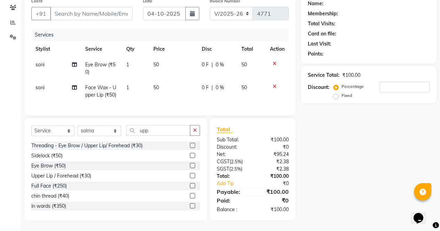
click at [190, 145] on label at bounding box center [192, 145] width 5 height 5
click at [190, 145] on input "checkbox" at bounding box center [192, 146] width 5 height 5
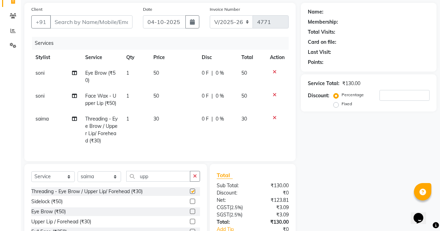
checkbox input "false"
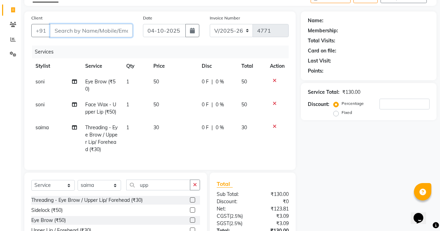
click at [110, 30] on input "Client" at bounding box center [91, 30] width 82 height 13
type input "9"
type input "0"
type input "98******66"
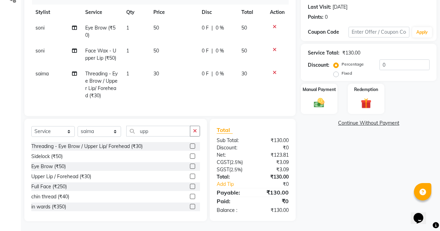
scroll to position [100, 0]
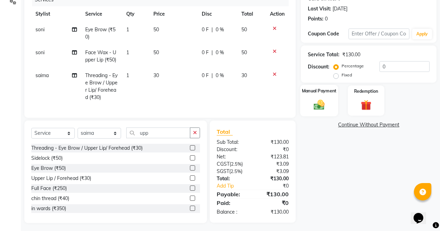
click at [315, 101] on img at bounding box center [319, 104] width 18 height 13
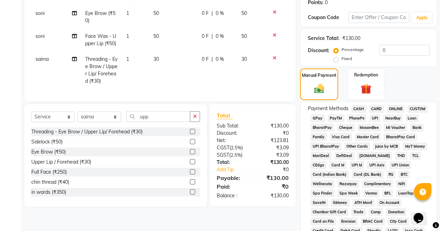
scroll to position [110, 0]
click at [356, 106] on span "CASH" at bounding box center [358, 109] width 15 height 8
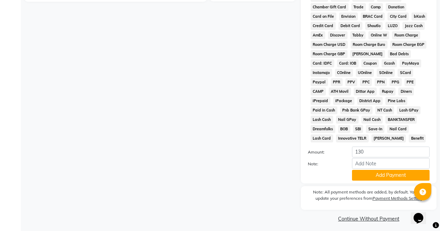
scroll to position [317, 0]
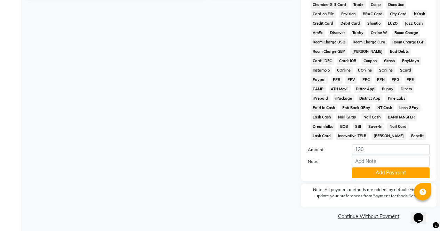
click at [388, 172] on button "Add Payment" at bounding box center [391, 173] width 78 height 11
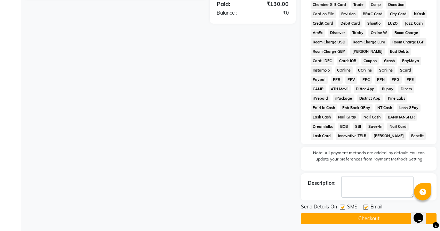
click at [383, 214] on button "Checkout" at bounding box center [369, 218] width 136 height 11
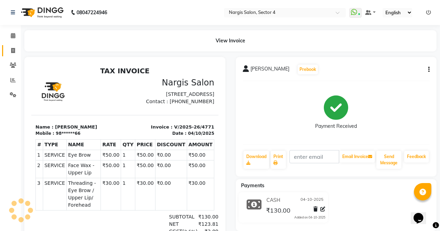
click at [10, 51] on span at bounding box center [13, 51] width 12 height 8
select select "service"
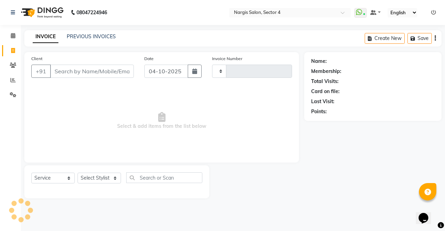
click at [122, 70] on input "Client" at bounding box center [92, 71] width 84 height 13
type input "95"
type input "4772"
select select "4130"
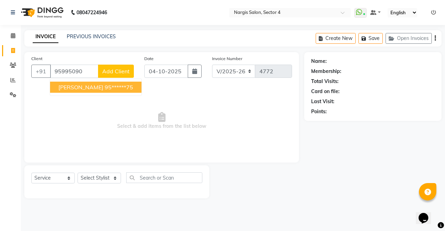
click at [105, 90] on ngb-highlight "95******75" at bounding box center [119, 87] width 29 height 7
type input "95******75"
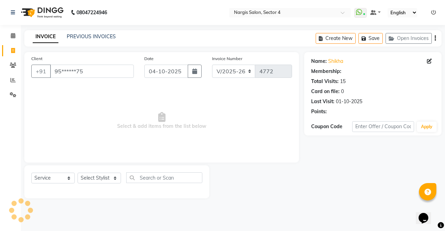
select select "1: Object"
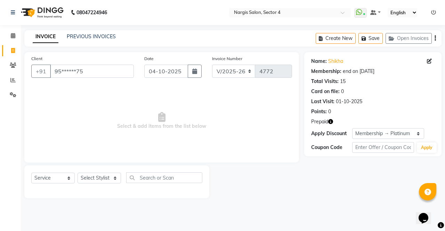
click at [338, 119] on div "Prepaid" at bounding box center [372, 121] width 123 height 7
click at [332, 122] on icon "button" at bounding box center [330, 121] width 5 height 5
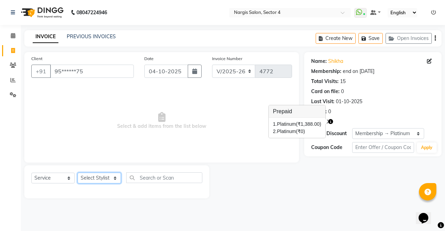
click at [101, 183] on select "Select Stylist [PERSON_NAME] [PERSON_NAME] [PERSON_NAME] Front Desk muskaan rak…" at bounding box center [99, 178] width 43 height 11
select select "60383"
click at [78, 173] on select "Select Stylist [PERSON_NAME] [PERSON_NAME] [PERSON_NAME] Front Desk muskaan rak…" at bounding box center [99, 178] width 43 height 11
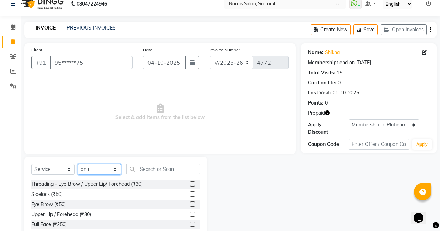
scroll to position [18, 0]
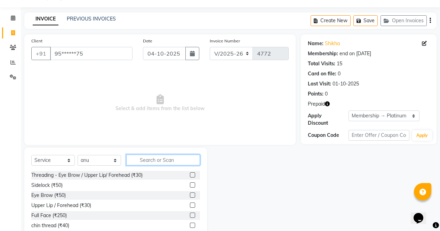
click at [169, 158] on input "text" at bounding box center [163, 160] width 74 height 11
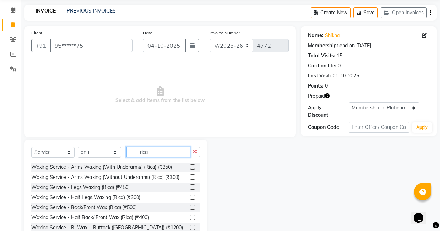
scroll to position [47, 0]
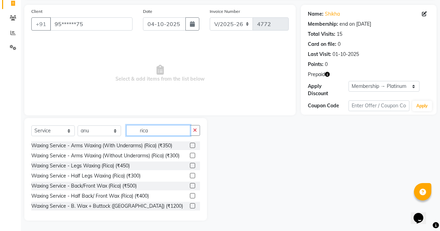
type input "rica"
click at [190, 157] on label at bounding box center [192, 155] width 5 height 5
click at [190, 157] on input "checkbox" at bounding box center [192, 156] width 5 height 5
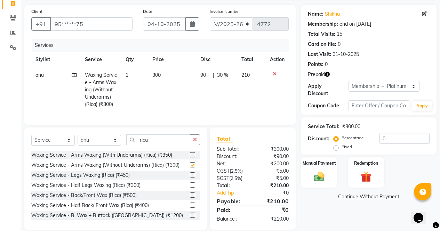
scroll to position [62, 0]
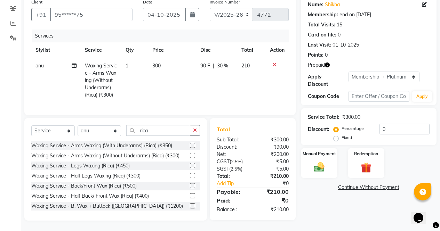
checkbox input "false"
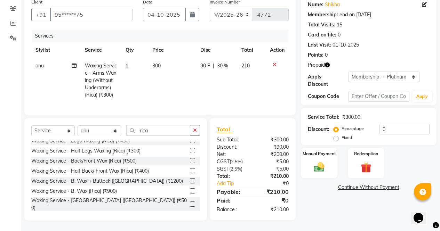
scroll to position [26, 0]
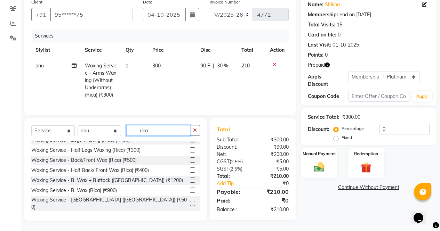
click at [176, 133] on input "rica" at bounding box center [158, 130] width 64 height 11
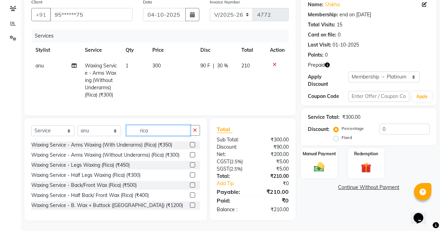
scroll to position [0, 0]
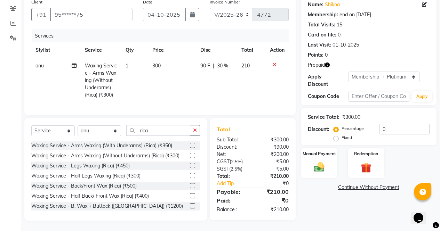
click at [175, 184] on div "Waxing Service - Back/Front Wax (Rica) (₹500)" at bounding box center [115, 186] width 169 height 9
click at [190, 166] on label at bounding box center [192, 165] width 5 height 5
click at [190, 166] on input "checkbox" at bounding box center [192, 166] width 5 height 5
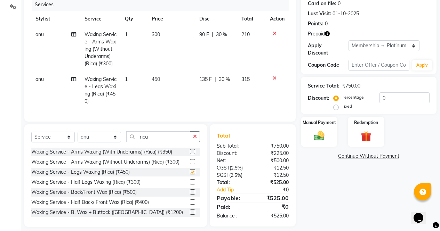
checkbox input "false"
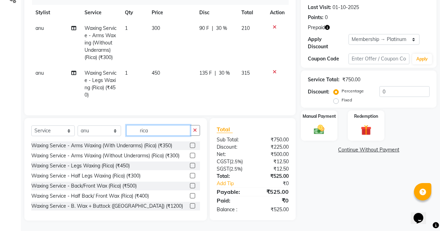
click at [172, 133] on input "rica" at bounding box center [158, 130] width 64 height 11
type input "r"
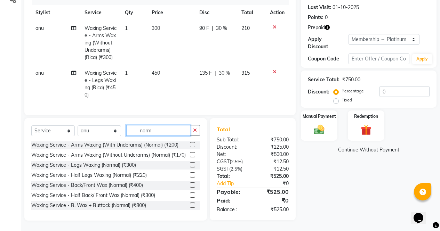
scroll to position [0, 0]
type input "norm"
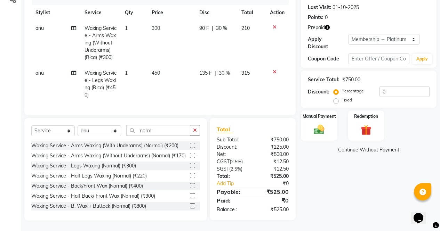
click at [190, 158] on label at bounding box center [192, 155] width 5 height 5
click at [190, 158] on input "checkbox" at bounding box center [192, 156] width 5 height 5
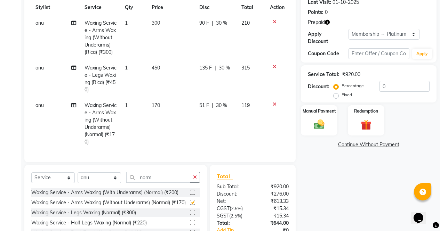
checkbox input "false"
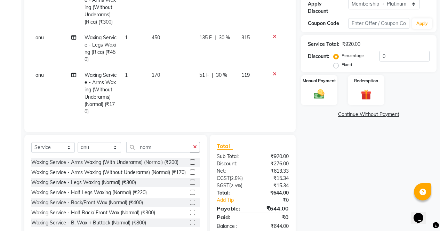
click at [273, 73] on icon at bounding box center [275, 74] width 4 height 5
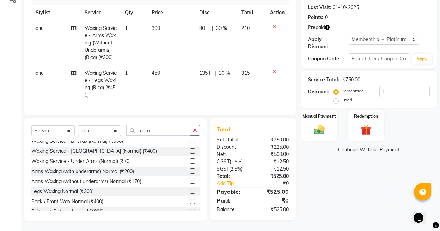
scroll to position [75, 0]
click at [190, 163] on label at bounding box center [192, 160] width 5 height 5
click at [190, 163] on input "checkbox" at bounding box center [192, 161] width 5 height 5
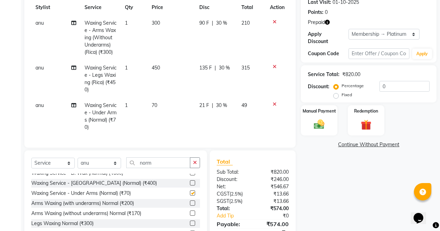
checkbox input "false"
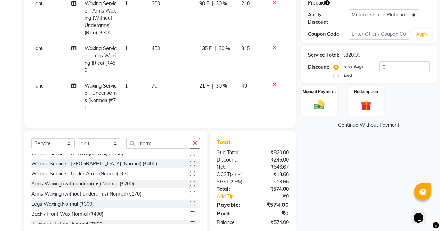
scroll to position [137, 0]
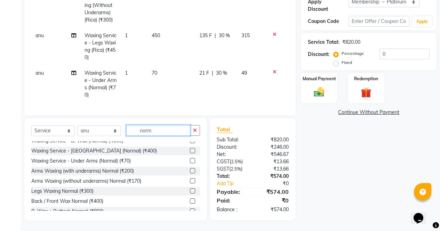
click at [171, 128] on input "norm" at bounding box center [158, 130] width 64 height 11
type input "n"
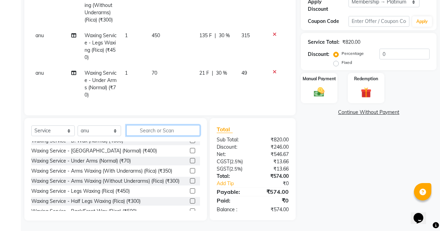
scroll to position [176, 0]
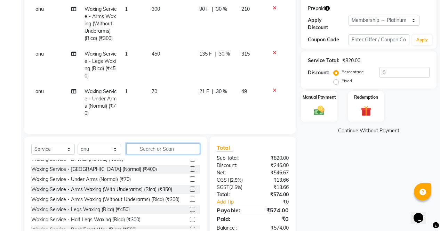
click at [172, 152] on input "text" at bounding box center [163, 149] width 74 height 11
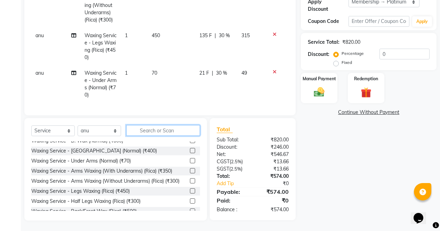
scroll to position [137, 0]
click at [364, 74] on div "Redemption" at bounding box center [366, 88] width 38 height 32
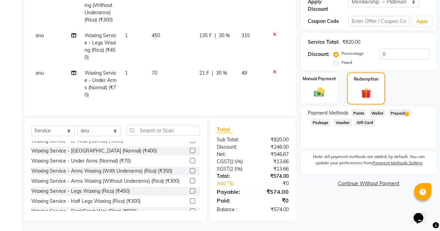
click at [406, 112] on span "2" at bounding box center [407, 114] width 4 height 4
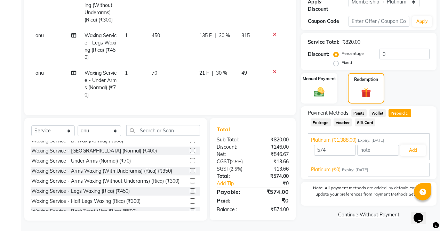
click at [414, 145] on button "Add" at bounding box center [412, 151] width 25 height 12
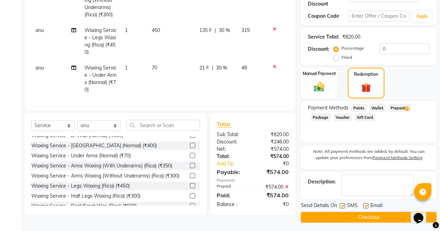
click at [381, 212] on button "Checkout" at bounding box center [369, 217] width 136 height 11
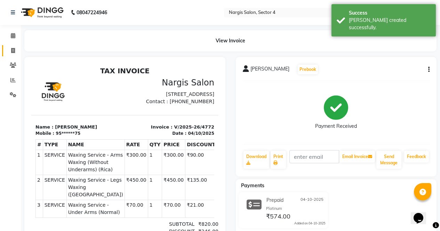
click at [17, 50] on span at bounding box center [13, 51] width 12 height 8
select select "service"
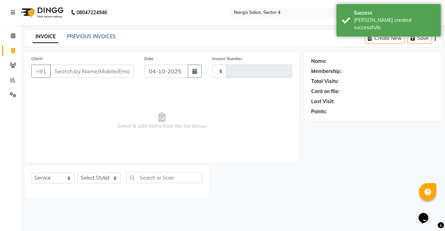
type input "4773"
select select "4130"
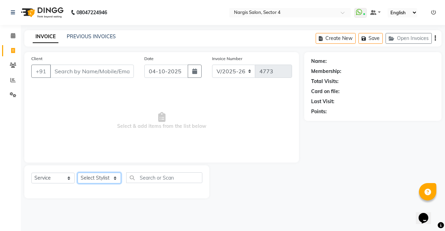
click at [103, 183] on select "Select Stylist [PERSON_NAME] [PERSON_NAME] [PERSON_NAME] Front Desk muskaan rak…" at bounding box center [99, 178] width 43 height 11
select select "28131"
click at [78, 173] on select "Select Stylist [PERSON_NAME] [PERSON_NAME] [PERSON_NAME] Front Desk muskaan rak…" at bounding box center [99, 178] width 43 height 11
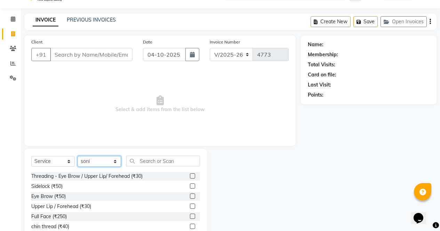
scroll to position [25, 0]
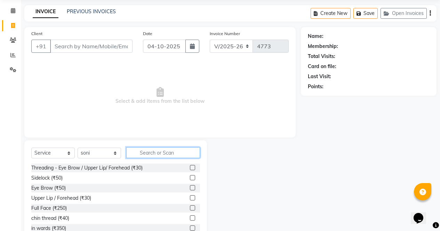
click at [167, 151] on input "text" at bounding box center [163, 152] width 74 height 11
type input "v"
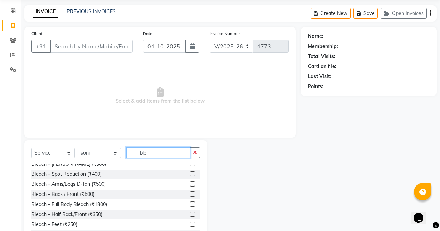
scroll to position [12, 0]
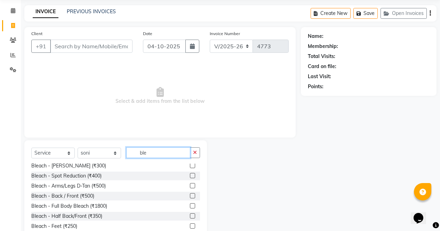
type input "ble"
click at [190, 176] on label at bounding box center [192, 175] width 5 height 5
click at [190, 176] on input "checkbox" at bounding box center [192, 176] width 5 height 5
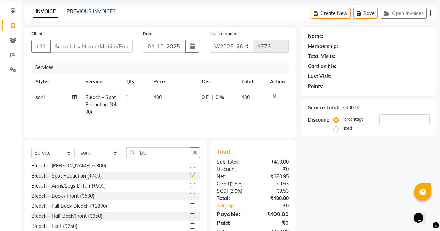
scroll to position [47, 0]
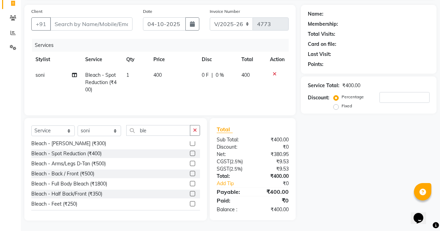
checkbox input "false"
click at [170, 128] on input "ble" at bounding box center [158, 130] width 64 height 11
type input "b"
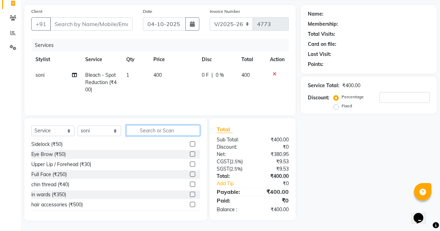
scroll to position [0, 0]
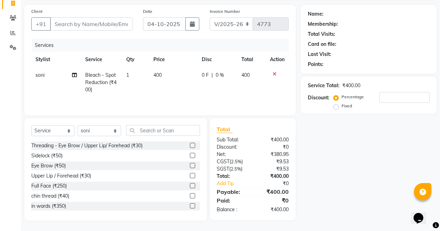
click at [190, 166] on label at bounding box center [192, 165] width 5 height 5
click at [190, 166] on input "checkbox" at bounding box center [192, 166] width 5 height 5
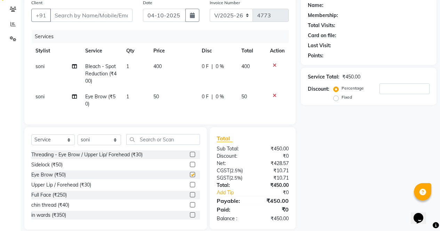
checkbox input "false"
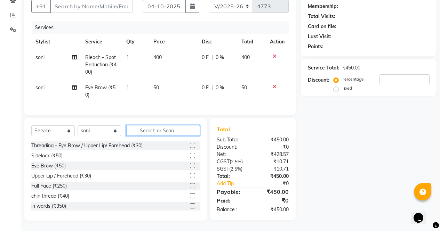
click at [177, 132] on input "text" at bounding box center [163, 130] width 74 height 11
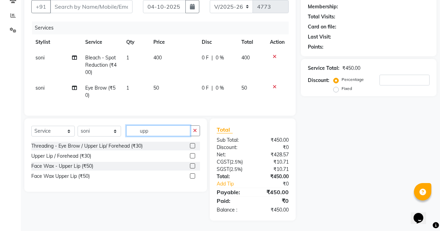
scroll to position [70, 0]
type input "upp"
click at [192, 167] on label at bounding box center [192, 165] width 5 height 5
click at [192, 167] on input "checkbox" at bounding box center [192, 166] width 5 height 5
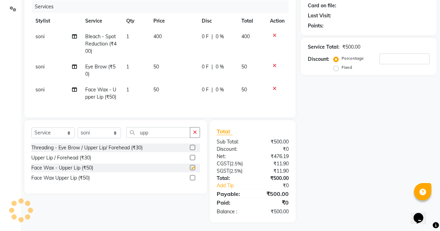
scroll to position [93, 0]
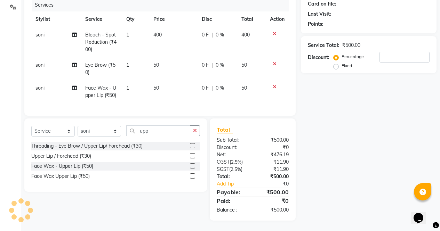
checkbox input "false"
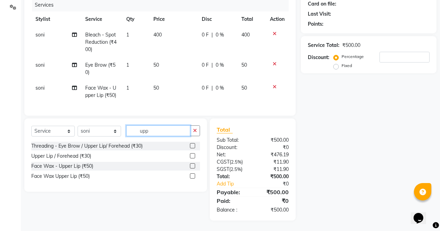
click at [169, 136] on input "upp" at bounding box center [158, 130] width 64 height 11
type input "u"
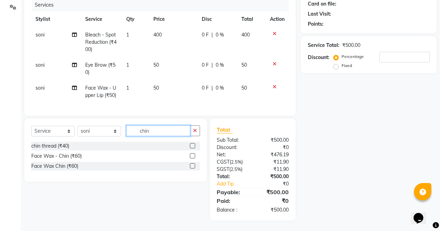
type input "chin"
click at [193, 166] on label at bounding box center [192, 165] width 5 height 5
click at [193, 166] on input "checkbox" at bounding box center [192, 166] width 5 height 5
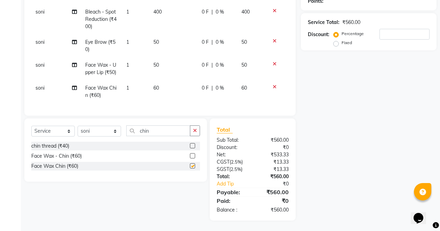
checkbox input "false"
click at [164, 82] on td "60" at bounding box center [173, 91] width 48 height 23
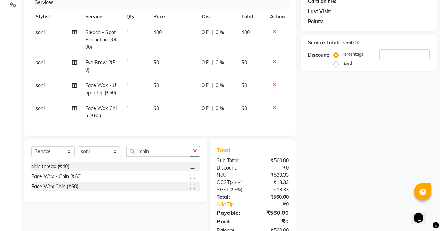
select select "28131"
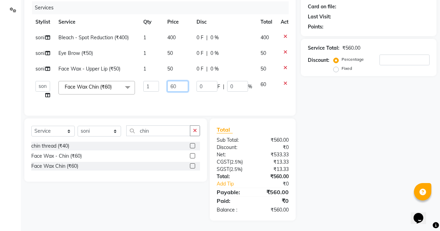
click at [182, 82] on input "60" at bounding box center [177, 86] width 21 height 11
click at [326, 167] on div "Name: Membership: Total Visits: Card on file: Last Visit: Points: Service Total…" at bounding box center [371, 93] width 141 height 253
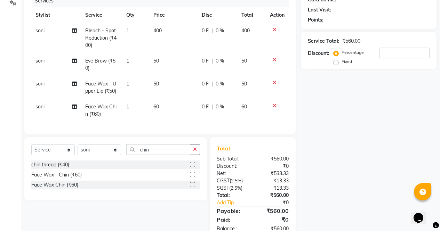
scroll to position [92, 0]
click at [101, 153] on select "Select Stylist [PERSON_NAME] [PERSON_NAME] [PERSON_NAME] Front Desk muskaan rak…" at bounding box center [99, 149] width 43 height 11
select select "86619"
click at [78, 149] on select "Select Stylist [PERSON_NAME] [PERSON_NAME] [PERSON_NAME] Front Desk muskaan rak…" at bounding box center [99, 149] width 43 height 11
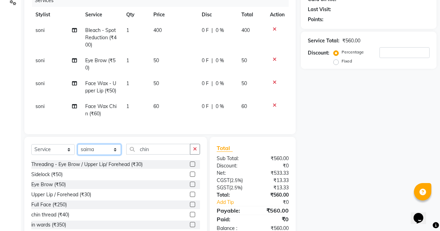
scroll to position [116, 0]
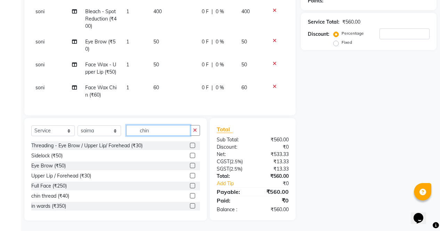
click at [164, 132] on input "chin" at bounding box center [158, 130] width 64 height 11
type input "c"
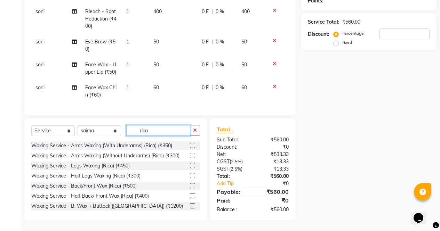
type input "rica"
click at [190, 146] on label at bounding box center [192, 145] width 5 height 5
click at [190, 146] on input "checkbox" at bounding box center [192, 146] width 5 height 5
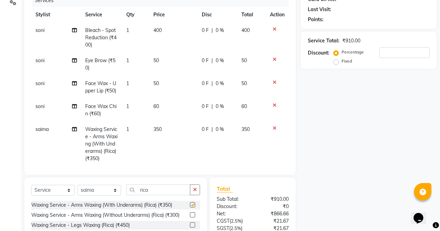
checkbox input "false"
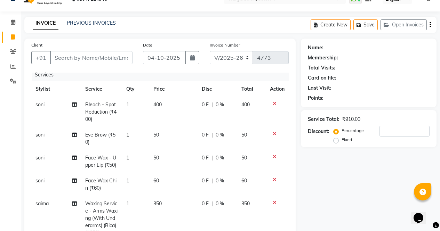
scroll to position [0, 0]
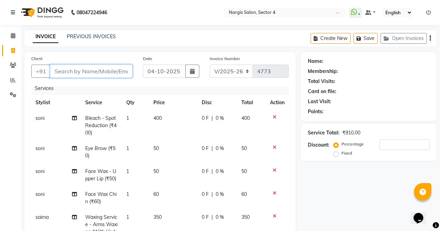
click at [115, 73] on input "Client" at bounding box center [91, 71] width 82 height 13
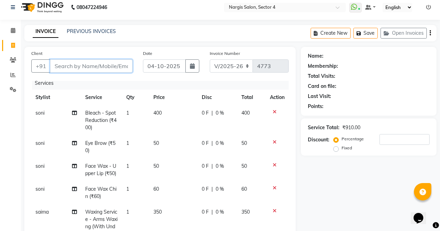
scroll to position [6, 0]
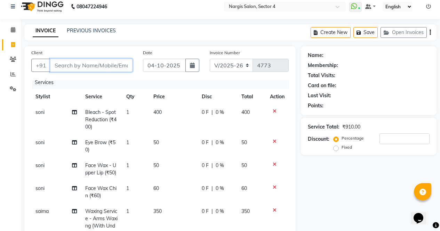
click at [98, 65] on input "Client" at bounding box center [91, 65] width 82 height 13
type input "9"
type input "0"
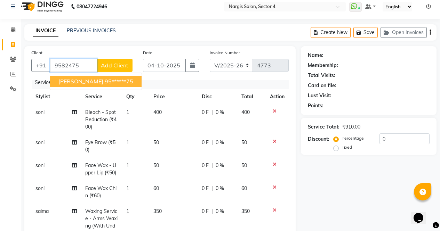
click at [126, 84] on ngb-highlight "95******75" at bounding box center [119, 81] width 29 height 7
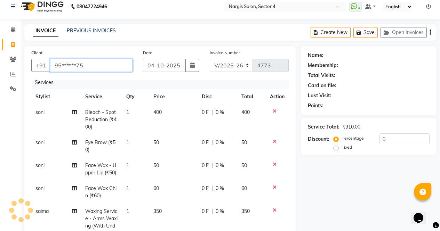
type input "95******75"
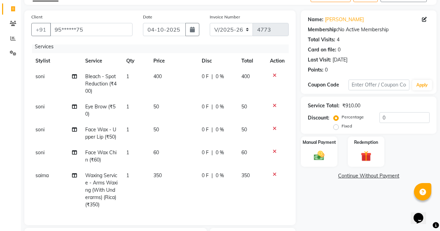
scroll to position [42, 0]
click at [321, 159] on img at bounding box center [318, 155] width 17 height 12
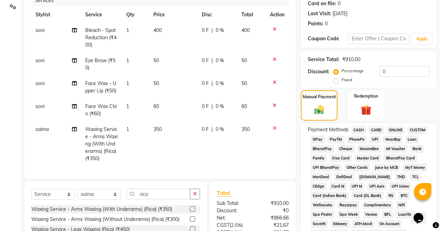
click at [358, 129] on span "CASH" at bounding box center [358, 130] width 15 height 8
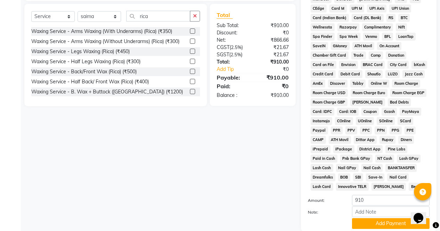
scroll to position [318, 0]
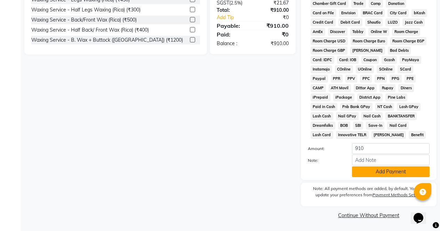
click at [386, 176] on button "Add Payment" at bounding box center [391, 172] width 78 height 11
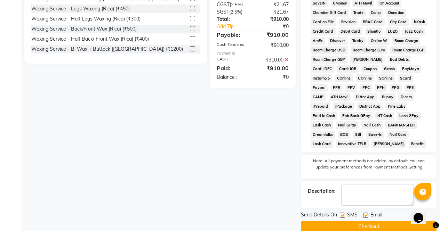
scroll to position [320, 0]
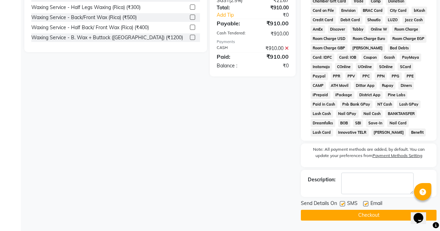
click at [370, 216] on button "Checkout" at bounding box center [369, 215] width 136 height 11
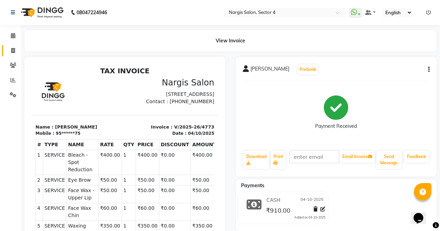
click at [11, 51] on icon at bounding box center [13, 50] width 4 height 5
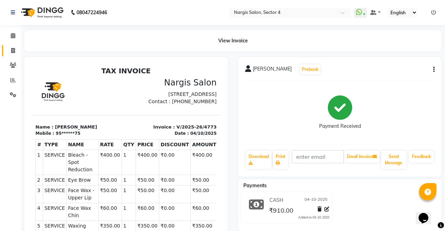
select select "service"
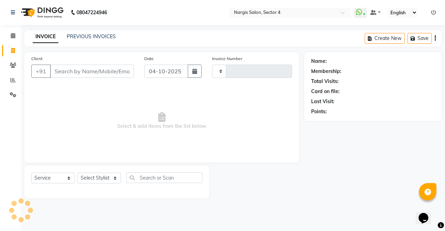
type input "4774"
select select "4130"
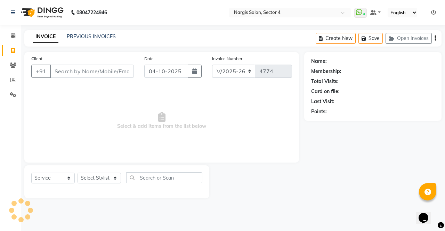
click at [101, 73] on input "Client" at bounding box center [92, 71] width 84 height 13
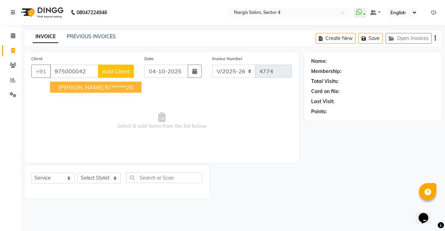
click at [105, 86] on ngb-highlight "97******20" at bounding box center [119, 87] width 29 height 7
type input "97******20"
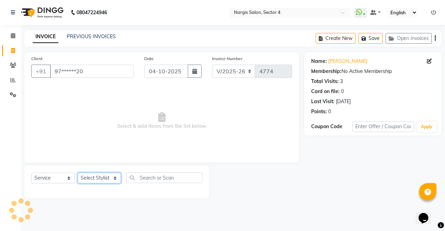
click at [110, 177] on select "Select Stylist [PERSON_NAME] [PERSON_NAME] [PERSON_NAME] Front Desk muskaan rak…" at bounding box center [99, 178] width 43 height 11
select select "87409"
click at [78, 173] on select "Select Stylist [PERSON_NAME] [PERSON_NAME] [PERSON_NAME] Front Desk muskaan rak…" at bounding box center [99, 178] width 43 height 11
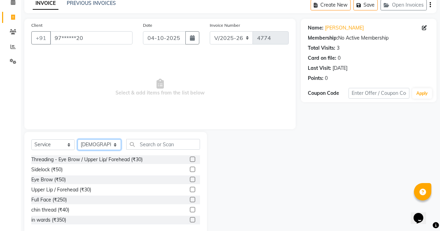
scroll to position [44, 0]
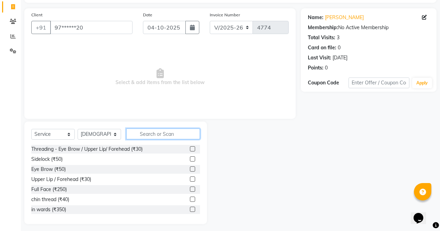
click at [164, 132] on input "text" at bounding box center [163, 134] width 74 height 11
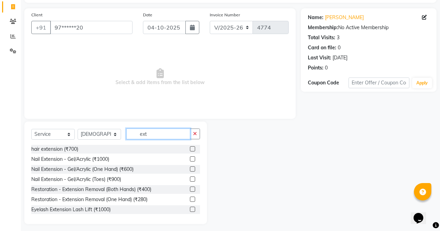
type input "ext"
click at [190, 160] on label at bounding box center [192, 158] width 5 height 5
click at [190, 160] on input "checkbox" at bounding box center [192, 159] width 5 height 5
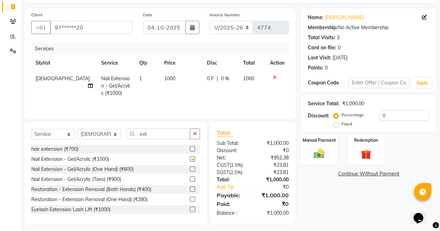
scroll to position [47, 0]
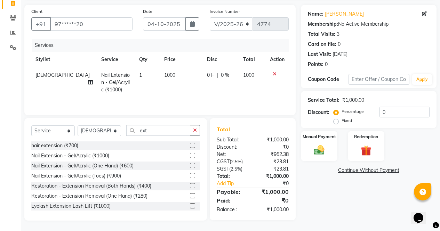
checkbox input "false"
click at [176, 131] on input "ext" at bounding box center [158, 130] width 64 height 11
type input "e"
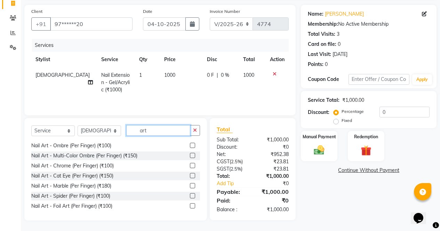
scroll to position [72, 0]
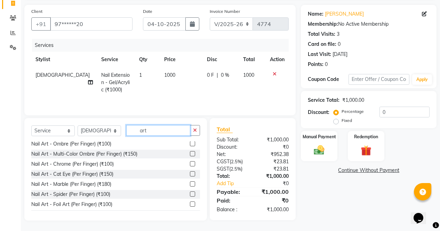
type input "art"
click at [190, 184] on label at bounding box center [192, 183] width 5 height 5
click at [190, 184] on input "checkbox" at bounding box center [192, 184] width 5 height 5
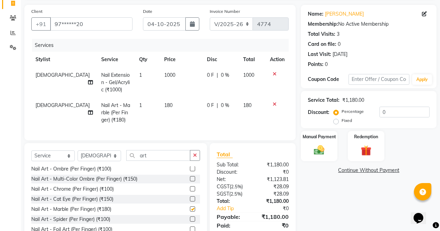
checkbox input "false"
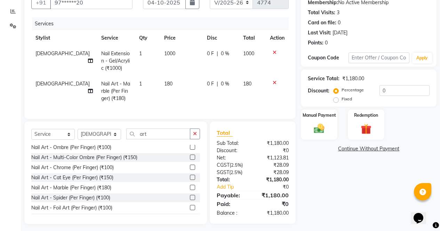
scroll to position [70, 0]
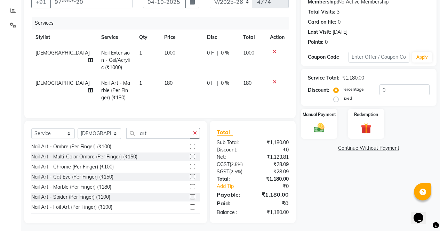
click at [172, 81] on td "180" at bounding box center [181, 90] width 43 height 30
select select "87409"
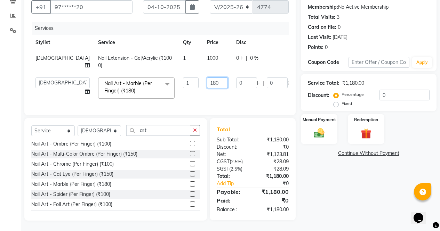
click at [207, 80] on input "180" at bounding box center [217, 83] width 21 height 11
type input "1"
type input "300"
click at [334, 190] on div "Name: [PERSON_NAME] Membership: No Active Membership Total Visits: 3 Card on fi…" at bounding box center [371, 104] width 141 height 233
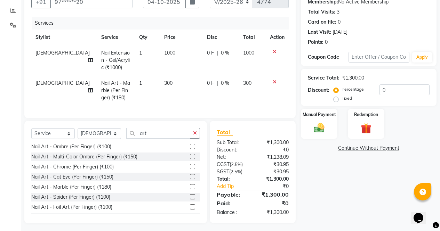
scroll to position [78, 0]
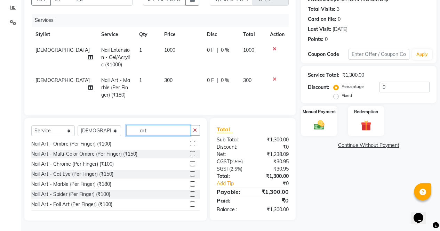
click at [168, 128] on input "art" at bounding box center [158, 130] width 64 height 11
type input "a"
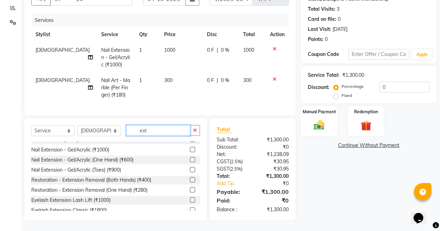
scroll to position [5, 0]
type input "ext"
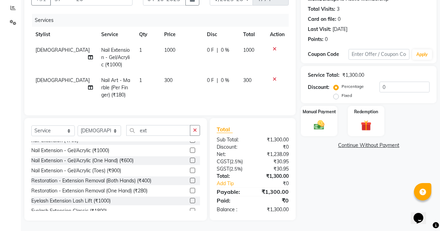
click at [190, 171] on label at bounding box center [192, 170] width 5 height 5
click at [190, 171] on input "checkbox" at bounding box center [192, 171] width 5 height 5
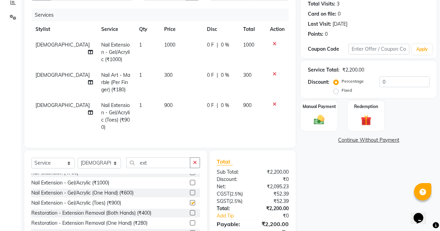
checkbox input "false"
click at [173, 105] on td "900" at bounding box center [181, 117] width 43 height 38
select select "87409"
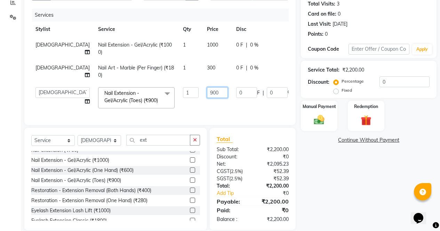
click at [207, 93] on input "900" at bounding box center [217, 92] width 21 height 11
type input "9"
type input "1000"
click at [347, 186] on div "Name: [PERSON_NAME] Membership: No Active Membership Total Visits: 3 Card on fi…" at bounding box center [371, 103] width 141 height 256
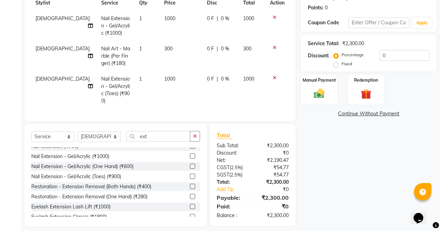
scroll to position [108, 0]
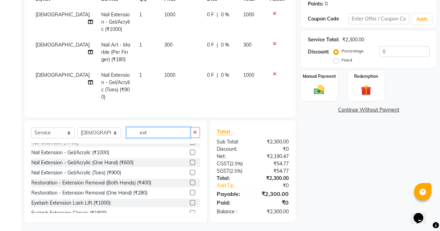
click at [162, 129] on input "ext" at bounding box center [158, 132] width 64 height 11
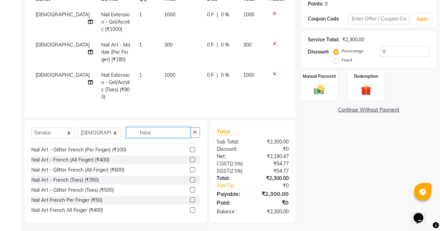
scroll to position [8, 0]
click at [190, 178] on label at bounding box center [192, 179] width 5 height 5
click at [190, 178] on input "checkbox" at bounding box center [192, 180] width 5 height 5
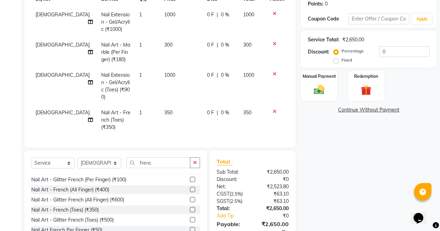
click at [171, 106] on td "350" at bounding box center [181, 120] width 43 height 30
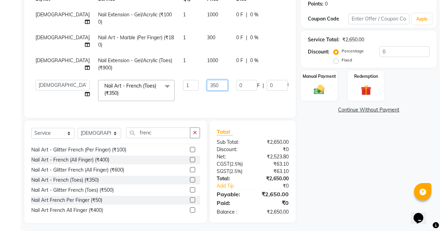
click at [207, 86] on input "350" at bounding box center [217, 85] width 21 height 11
click at [326, 177] on div "Name: [PERSON_NAME] Membership: No Active Membership Total Visits: 3 Card on fi…" at bounding box center [371, 83] width 141 height 279
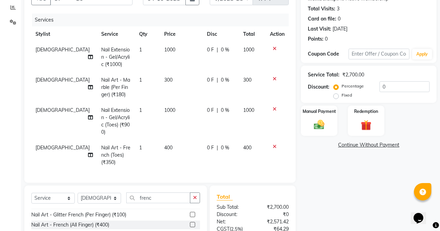
scroll to position [76, 0]
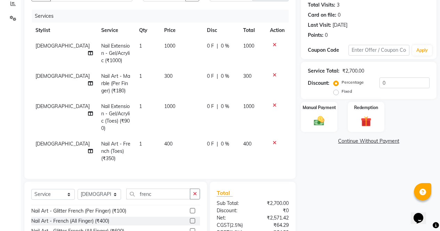
click at [222, 140] on span "0 %" at bounding box center [225, 143] width 8 height 7
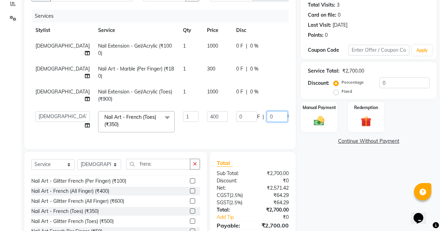
click at [267, 117] on input "0" at bounding box center [277, 116] width 21 height 11
click at [326, 178] on div "Name: [PERSON_NAME] Membership: No Active Membership Total Visits: 3 Card on fi…" at bounding box center [371, 115] width 141 height 279
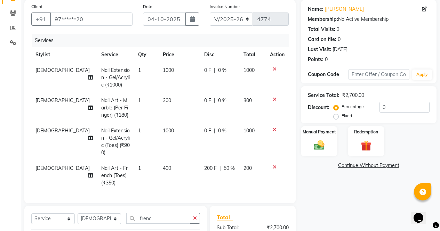
scroll to position [52, 0]
click at [223, 101] on div "0 F | 0 %" at bounding box center [219, 100] width 31 height 7
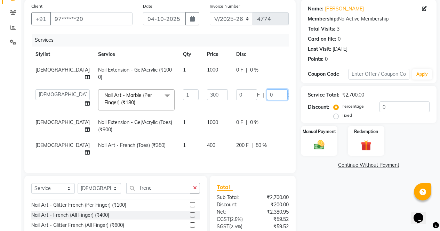
click at [267, 92] on input "0" at bounding box center [277, 94] width 21 height 11
click at [339, 192] on div "Name: [PERSON_NAME] Membership: No Active Membership Total Visits: 3 Card on fi…" at bounding box center [371, 139] width 141 height 279
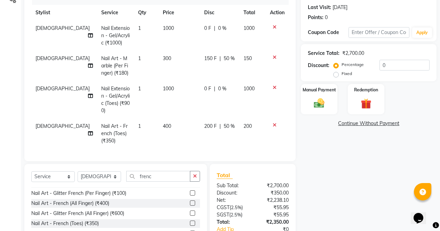
scroll to position [138, 0]
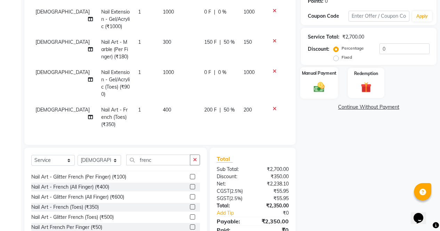
click at [319, 84] on img at bounding box center [319, 87] width 18 height 13
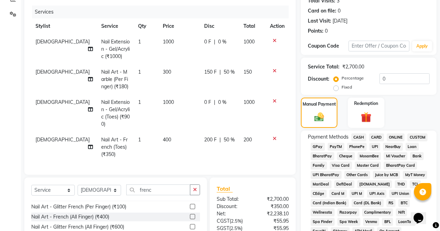
click at [362, 138] on span "CASH" at bounding box center [358, 137] width 15 height 8
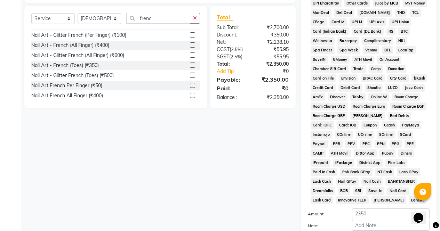
scroll to position [318, 0]
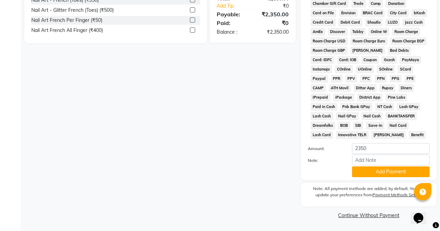
click at [408, 174] on button "Add Payment" at bounding box center [391, 172] width 78 height 11
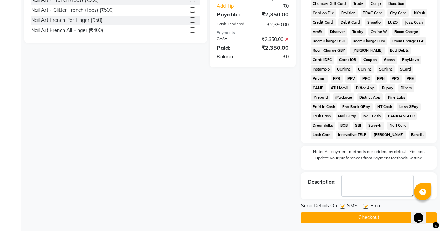
click at [388, 220] on button "Checkout" at bounding box center [369, 217] width 136 height 11
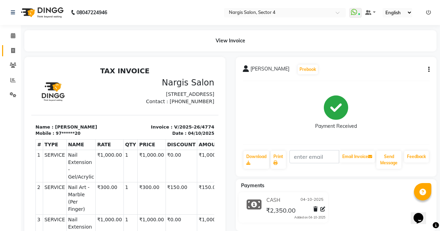
click at [14, 51] on icon at bounding box center [13, 50] width 4 height 5
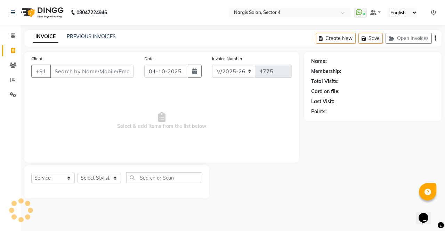
click at [92, 69] on input "Client" at bounding box center [92, 71] width 84 height 13
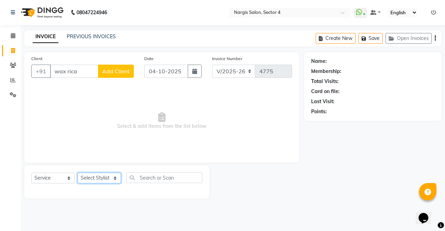
click at [97, 180] on select "Select Stylist [PERSON_NAME] [PERSON_NAME] [PERSON_NAME] Front Desk muskaan rak…" at bounding box center [99, 178] width 43 height 11
click at [78, 173] on select "Select Stylist [PERSON_NAME] [PERSON_NAME] [PERSON_NAME] Front Desk muskaan rak…" at bounding box center [99, 178] width 43 height 11
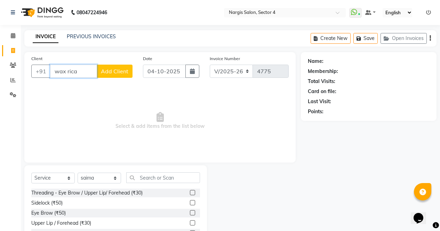
click at [80, 73] on input "wax rica" at bounding box center [73, 71] width 47 height 13
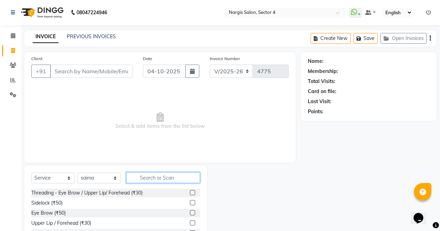
click at [156, 180] on input "text" at bounding box center [163, 177] width 74 height 11
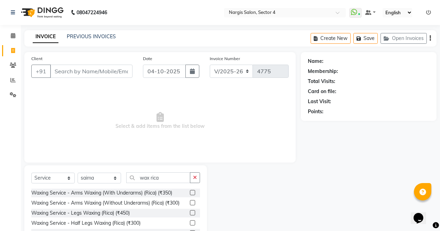
click at [190, 193] on label at bounding box center [192, 192] width 5 height 5
click at [190, 193] on input "checkbox" at bounding box center [192, 193] width 5 height 5
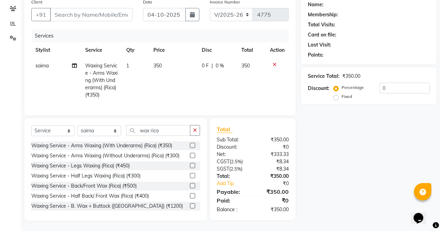
scroll to position [62, 0]
click at [190, 167] on label at bounding box center [192, 165] width 5 height 5
click at [190, 167] on input "checkbox" at bounding box center [192, 166] width 5 height 5
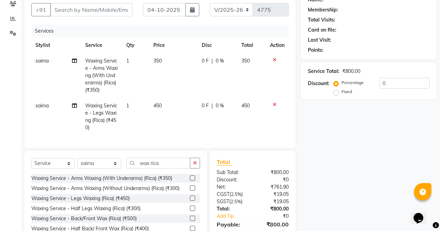
scroll to position [0, 1]
click at [99, 167] on select "Select Stylist [PERSON_NAME] [PERSON_NAME] [PERSON_NAME] Front Desk muskaan rak…" at bounding box center [99, 163] width 43 height 11
click at [78, 163] on select "Select Stylist [PERSON_NAME] [PERSON_NAME] [PERSON_NAME] Front Desk muskaan rak…" at bounding box center [99, 163] width 43 height 11
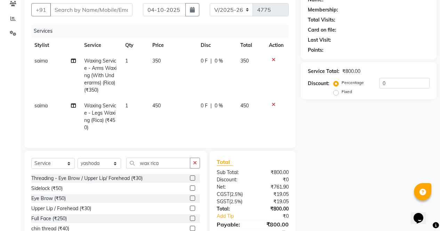
click at [190, 201] on label at bounding box center [192, 198] width 5 height 5
click at [190, 201] on input "checkbox" at bounding box center [192, 198] width 5 height 5
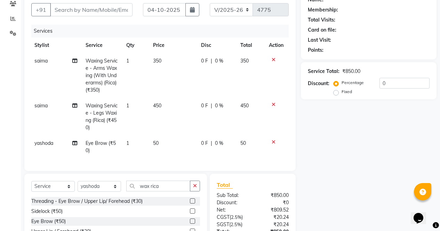
click at [248, 113] on td "450" at bounding box center [250, 117] width 29 height 38
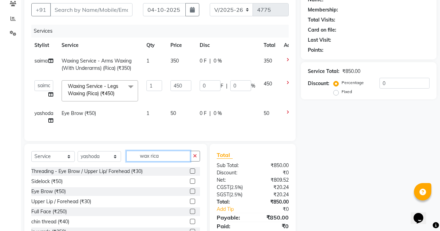
click at [171, 158] on input "wax rica" at bounding box center [158, 156] width 64 height 11
click at [41, 112] on span "yashoda" at bounding box center [43, 113] width 19 height 6
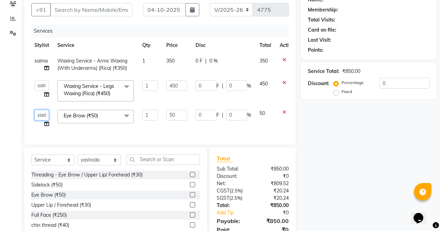
click at [38, 116] on select "[PERSON_NAME] [PERSON_NAME] [PERSON_NAME] Front Desk muskaan rakhi saima [PERSO…" at bounding box center [41, 115] width 15 height 11
click at [159, 164] on input "text" at bounding box center [163, 159] width 74 height 11
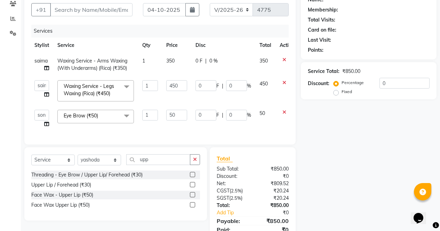
click at [193, 208] on label at bounding box center [192, 204] width 5 height 5
click at [193, 208] on input "checkbox" at bounding box center [192, 205] width 5 height 5
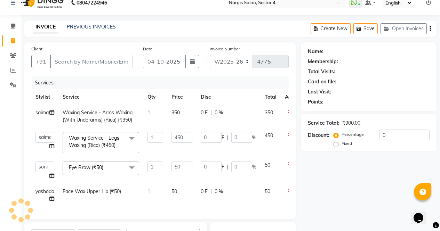
scroll to position [0, 0]
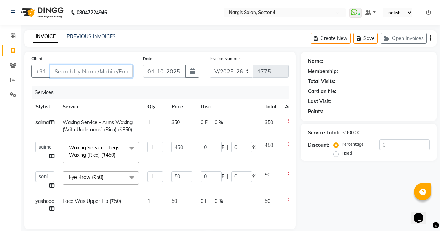
click at [95, 68] on input "Client" at bounding box center [91, 71] width 82 height 13
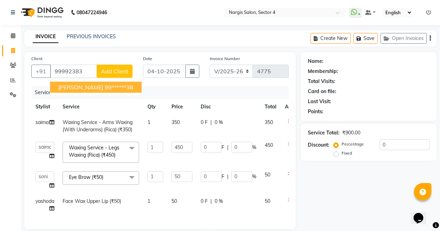
click at [62, 86] on span "[PERSON_NAME]" at bounding box center [80, 87] width 45 height 7
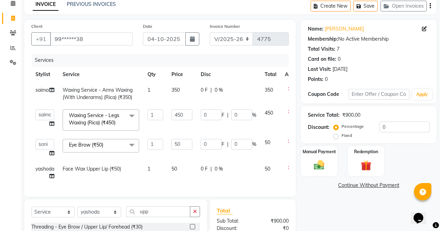
scroll to position [62, 0]
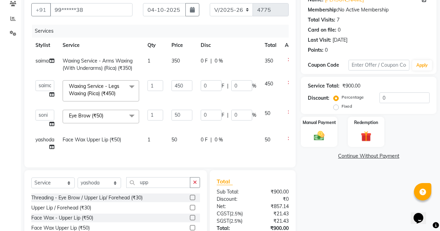
click at [320, 132] on img at bounding box center [318, 136] width 17 height 12
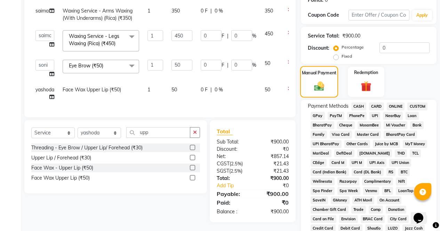
scroll to position [112, 0]
click at [359, 106] on span "CASH" at bounding box center [358, 106] width 15 height 8
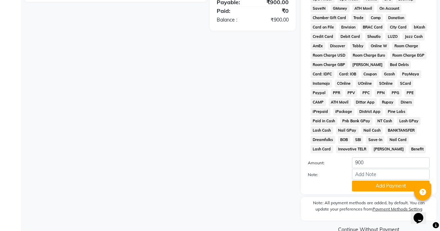
scroll to position [318, 0]
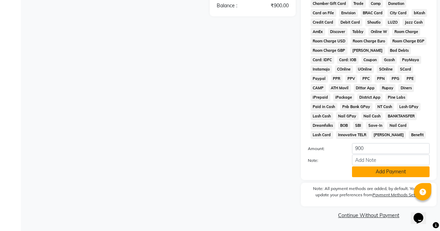
click at [387, 176] on button "Add Payment" at bounding box center [391, 172] width 78 height 11
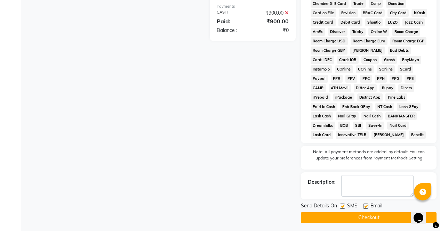
click at [383, 220] on button "Checkout" at bounding box center [369, 217] width 136 height 11
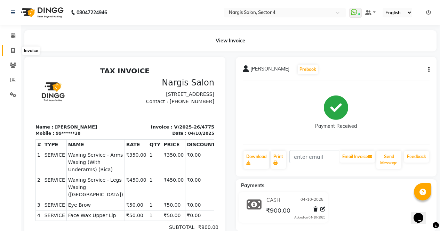
click at [14, 53] on span at bounding box center [13, 51] width 12 height 8
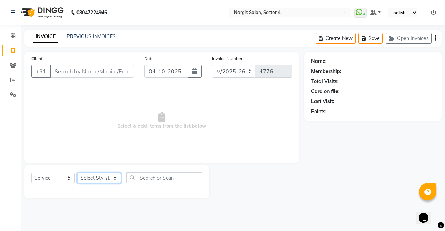
click at [110, 176] on select "Select Stylist [PERSON_NAME] [PERSON_NAME] [PERSON_NAME] Front Desk muskaan rak…" at bounding box center [99, 178] width 43 height 11
click at [78, 173] on select "Select Stylist [PERSON_NAME] [PERSON_NAME] [PERSON_NAME] Front Desk muskaan rak…" at bounding box center [99, 178] width 43 height 11
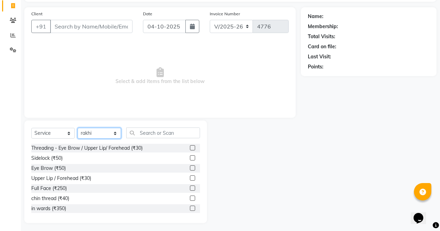
scroll to position [47, 0]
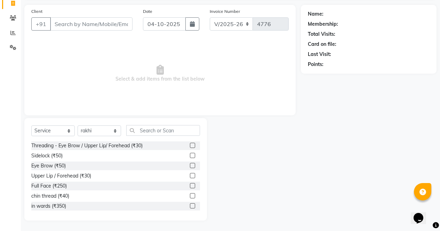
click at [190, 167] on label at bounding box center [192, 165] width 5 height 5
click at [190, 167] on input "checkbox" at bounding box center [192, 166] width 5 height 5
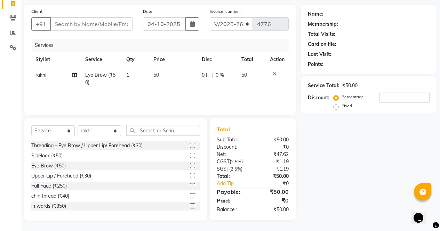
click at [190, 146] on label at bounding box center [192, 145] width 5 height 5
click at [190, 146] on input "checkbox" at bounding box center [192, 146] width 5 height 5
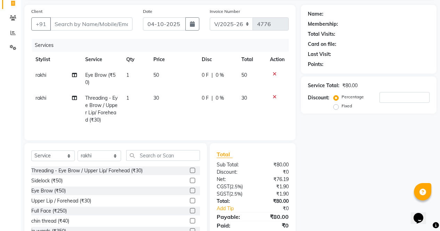
click at [190, 173] on label at bounding box center [192, 170] width 5 height 5
click at [190, 173] on input "checkbox" at bounding box center [192, 171] width 5 height 5
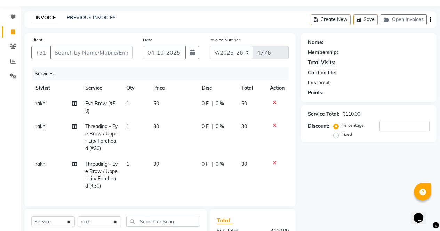
scroll to position [0, 0]
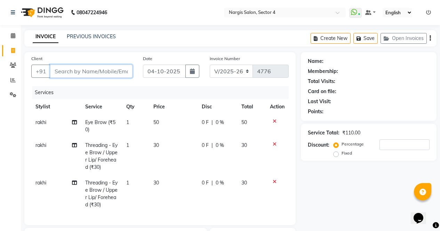
click at [107, 69] on input "Client" at bounding box center [91, 71] width 82 height 13
click at [103, 69] on input "Client" at bounding box center [91, 71] width 82 height 13
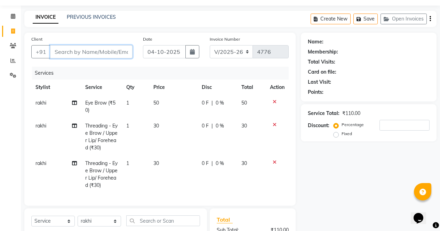
scroll to position [18, 0]
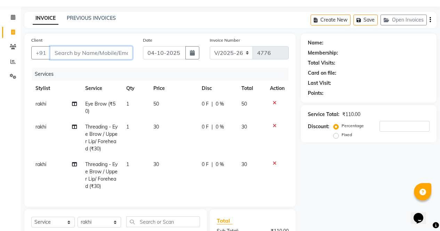
click at [102, 50] on input "Client" at bounding box center [91, 52] width 82 height 13
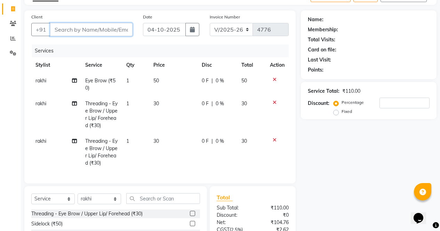
scroll to position [42, 0]
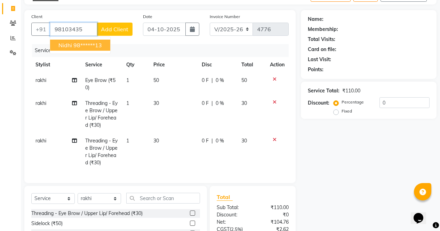
click at [90, 45] on ngb-highlight "98******13" at bounding box center [87, 45] width 29 height 7
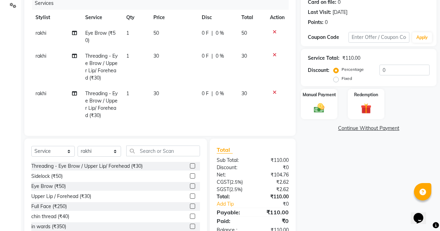
scroll to position [91, 0]
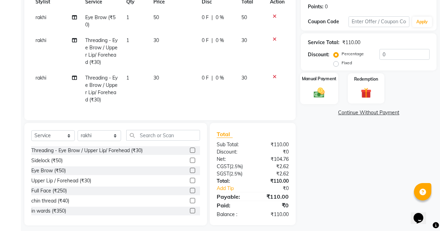
click at [316, 89] on img at bounding box center [319, 92] width 18 height 13
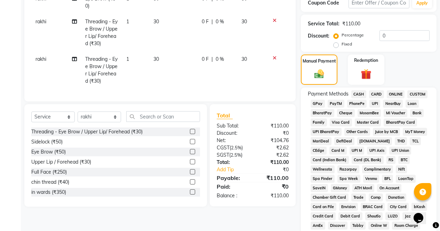
click at [400, 95] on span "ONLINE" at bounding box center [396, 94] width 18 height 8
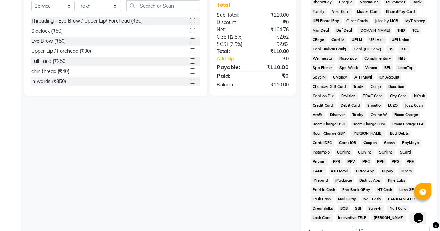
scroll to position [318, 0]
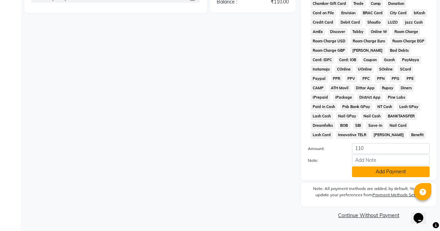
click at [402, 173] on button "Add Payment" at bounding box center [391, 172] width 78 height 11
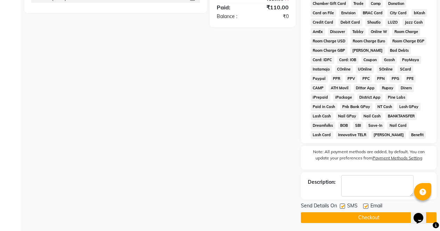
click at [389, 220] on button "Checkout" at bounding box center [369, 217] width 136 height 11
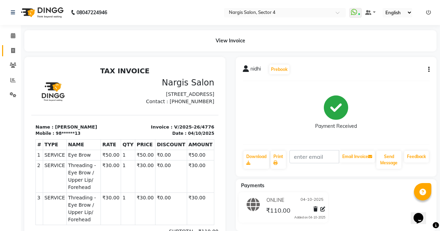
click at [10, 47] on span at bounding box center [13, 51] width 12 height 8
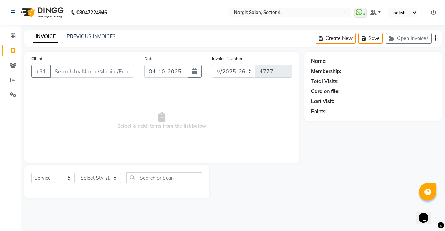
click at [9, 53] on span at bounding box center [13, 51] width 12 height 8
click at [64, 68] on input "Client" at bounding box center [92, 71] width 84 height 13
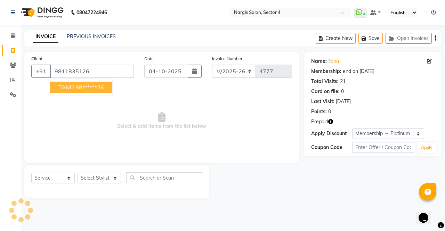
click at [74, 83] on button "TANU 98******26" at bounding box center [81, 87] width 62 height 11
click at [329, 121] on icon "button" at bounding box center [330, 121] width 5 height 5
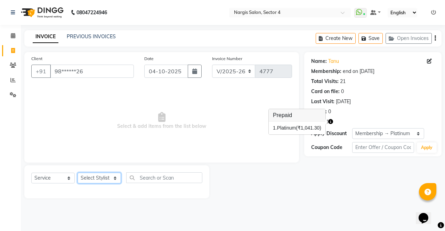
click at [98, 184] on select "Select Stylist [PERSON_NAME] [PERSON_NAME] [PERSON_NAME] Front Desk muskaan rak…" at bounding box center [99, 178] width 43 height 11
click at [78, 173] on select "Select Stylist [PERSON_NAME] [PERSON_NAME] [PERSON_NAME] Front Desk muskaan rak…" at bounding box center [99, 178] width 43 height 11
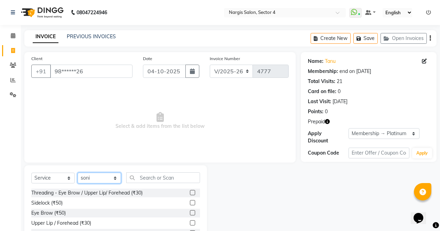
click at [98, 174] on select "Select Stylist [PERSON_NAME] [PERSON_NAME] [PERSON_NAME] Front Desk muskaan rak…" at bounding box center [99, 178] width 43 height 11
click at [78, 173] on select "Select Stylist [PERSON_NAME] [PERSON_NAME] [PERSON_NAME] Front Desk muskaan rak…" at bounding box center [99, 178] width 43 height 11
click at [190, 213] on label at bounding box center [192, 212] width 5 height 5
click at [190, 213] on input "checkbox" at bounding box center [192, 213] width 5 height 5
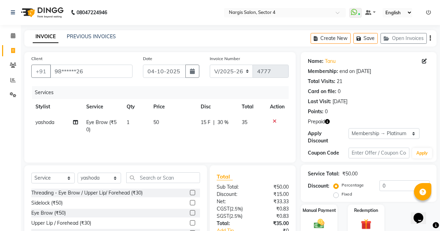
click at [190, 193] on label at bounding box center [192, 192] width 5 height 5
click at [190, 193] on input "checkbox" at bounding box center [192, 193] width 5 height 5
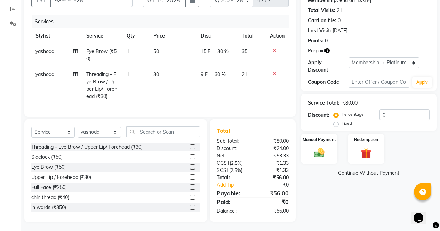
scroll to position [78, 0]
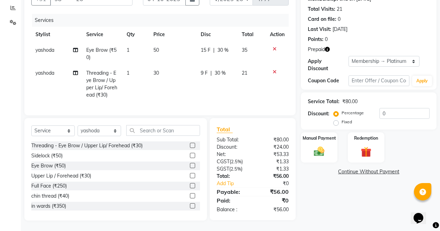
click at [266, 67] on td at bounding box center [277, 84] width 23 height 38
click at [275, 70] on icon at bounding box center [275, 72] width 4 height 5
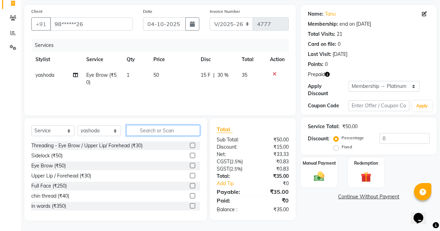
click at [153, 129] on input "text" at bounding box center [163, 130] width 74 height 11
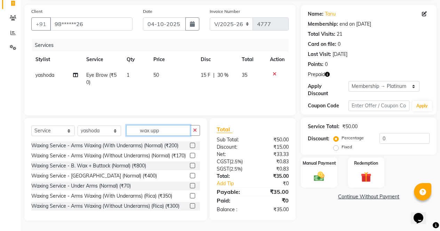
scroll to position [47, 0]
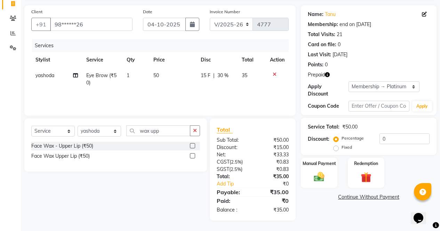
click at [193, 156] on label at bounding box center [192, 155] width 5 height 5
click at [193, 156] on input "checkbox" at bounding box center [192, 156] width 5 height 5
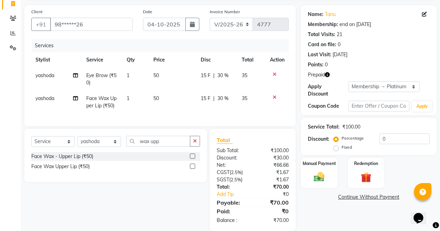
click at [362, 171] on img at bounding box center [365, 177] width 17 height 13
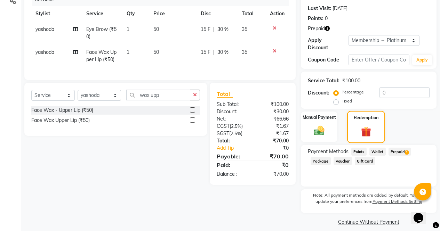
scroll to position [94, 0]
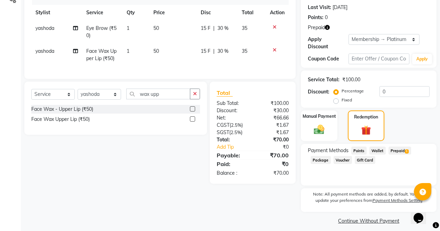
click at [402, 147] on span "Prepaid 1" at bounding box center [399, 151] width 23 height 8
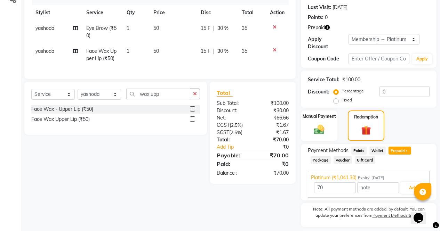
scroll to position [109, 0]
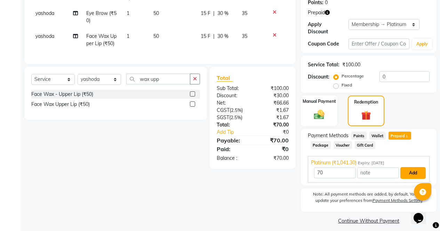
click at [412, 170] on button "Add" at bounding box center [412, 173] width 25 height 12
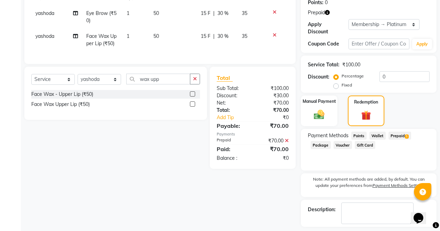
scroll to position [133, 0]
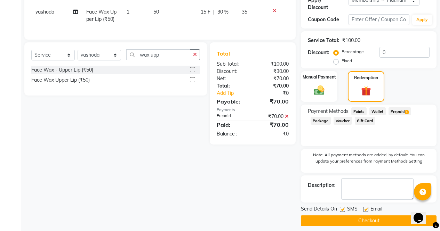
click at [379, 217] on button "Checkout" at bounding box center [369, 221] width 136 height 11
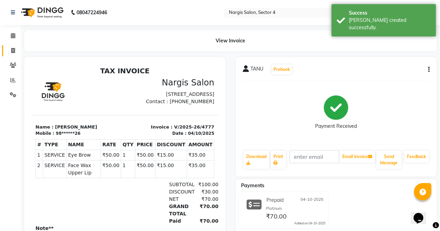
click at [11, 50] on icon at bounding box center [13, 50] width 4 height 5
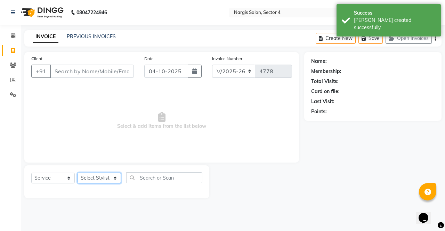
click at [96, 178] on select "Select Stylist [PERSON_NAME] [PERSON_NAME] [PERSON_NAME] Front Desk muskaan rak…" at bounding box center [99, 178] width 43 height 11
click at [78, 173] on select "Select Stylist [PERSON_NAME] [PERSON_NAME] [PERSON_NAME] Front Desk muskaan rak…" at bounding box center [99, 178] width 43 height 11
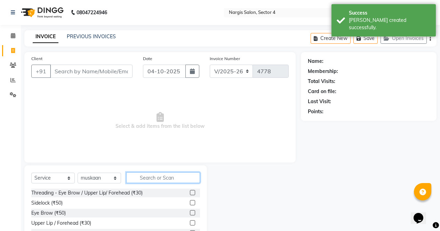
click at [159, 178] on input "text" at bounding box center [163, 177] width 74 height 11
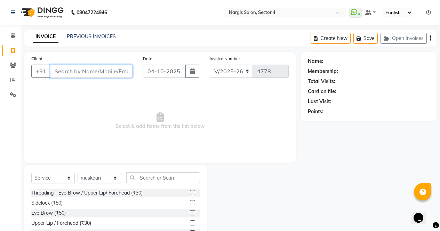
click at [81, 74] on input "Client" at bounding box center [91, 71] width 82 height 13
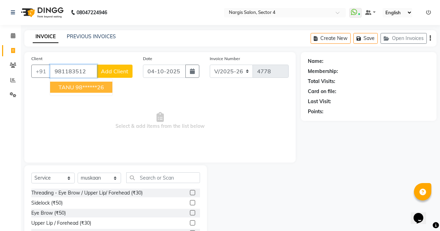
click at [101, 90] on ngb-highlight "98******26" at bounding box center [89, 87] width 29 height 7
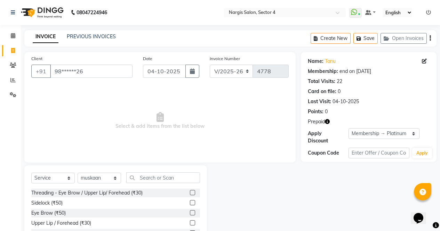
click at [328, 122] on icon "button" at bounding box center [327, 121] width 5 height 5
click at [116, 179] on select "Select Stylist [PERSON_NAME] [PERSON_NAME] [PERSON_NAME] Front Desk muskaan rak…" at bounding box center [99, 178] width 43 height 11
click at [115, 178] on select "Select Stylist [PERSON_NAME] [PERSON_NAME] [PERSON_NAME] Front Desk muskaan rak…" at bounding box center [99, 178] width 43 height 11
click at [158, 178] on input "text" at bounding box center [163, 177] width 74 height 11
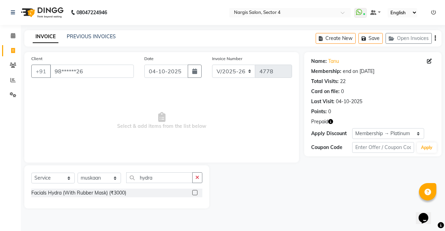
click at [194, 194] on label at bounding box center [194, 192] width 5 height 5
click at [194, 194] on input "checkbox" at bounding box center [194, 193] width 5 height 5
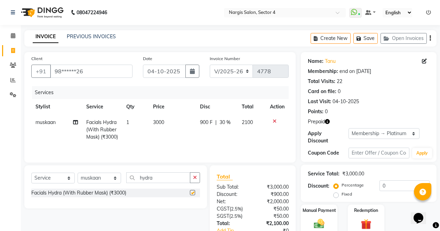
scroll to position [54, 0]
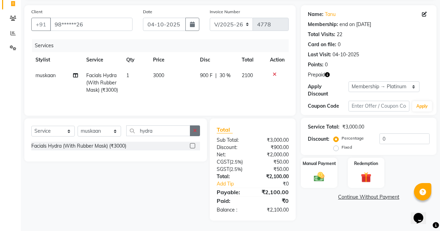
click at [197, 131] on button "button" at bounding box center [195, 130] width 10 height 11
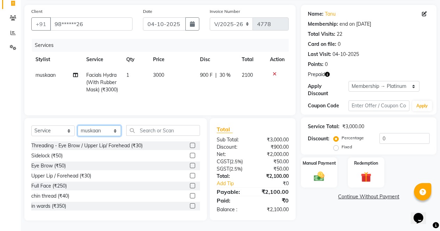
click at [110, 130] on select "Select Stylist [PERSON_NAME] [PERSON_NAME] [PERSON_NAME] Front Desk muskaan rak…" at bounding box center [99, 130] width 43 height 11
click at [78, 126] on select "Select Stylist [PERSON_NAME] [PERSON_NAME] [PERSON_NAME] Front Desk muskaan rak…" at bounding box center [99, 130] width 43 height 11
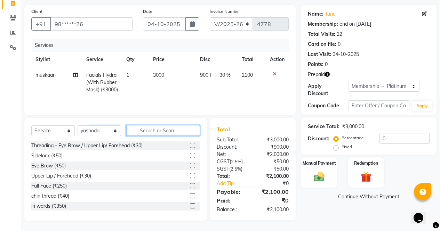
click at [152, 130] on input "text" at bounding box center [163, 130] width 74 height 11
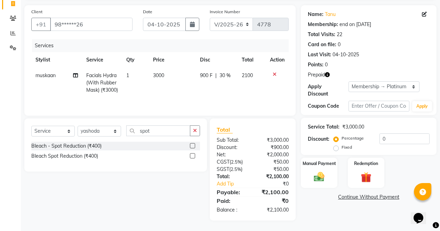
click at [194, 156] on label at bounding box center [192, 155] width 5 height 5
click at [194, 156] on input "checkbox" at bounding box center [192, 156] width 5 height 5
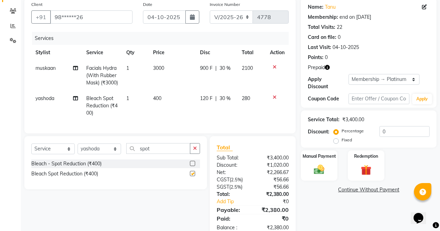
scroll to position [84, 0]
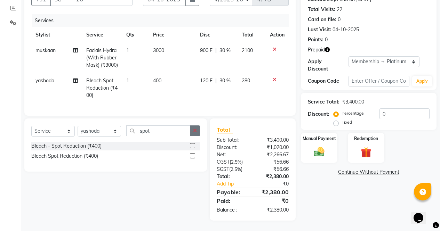
click at [197, 128] on button "button" at bounding box center [195, 130] width 10 height 11
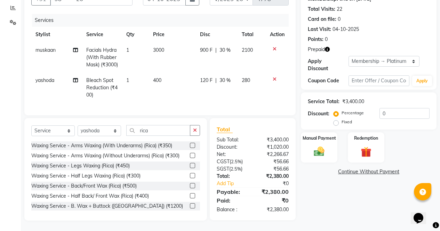
click at [190, 166] on label at bounding box center [192, 165] width 5 height 5
click at [190, 166] on input "checkbox" at bounding box center [192, 166] width 5 height 5
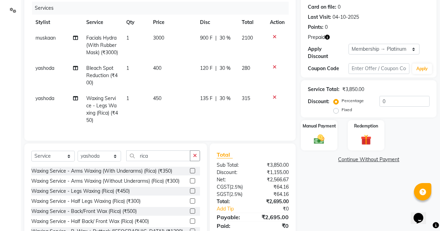
click at [190, 173] on label at bounding box center [192, 170] width 5 height 5
click at [190, 173] on input "checkbox" at bounding box center [192, 171] width 5 height 5
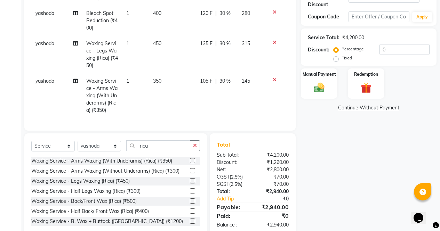
scroll to position [152, 0]
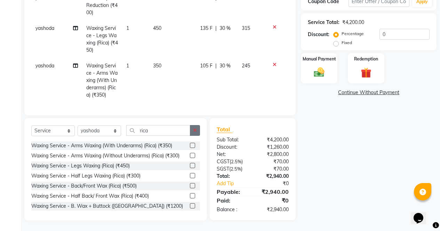
click at [196, 133] on button "button" at bounding box center [195, 130] width 10 height 11
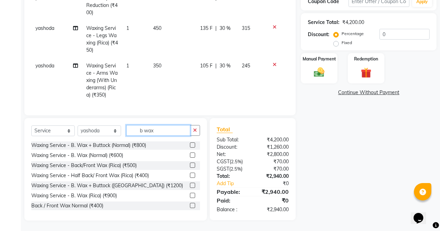
scroll to position [33, 0]
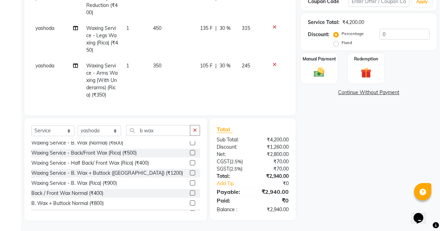
click at [190, 183] on label at bounding box center [192, 182] width 5 height 5
click at [190, 183] on input "checkbox" at bounding box center [192, 183] width 5 height 5
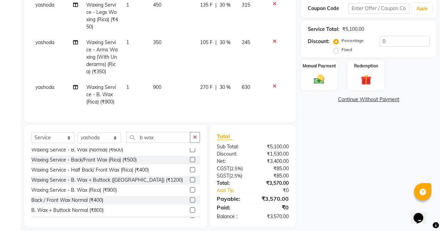
scroll to position [152, 0]
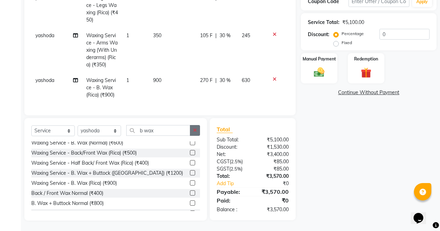
click at [196, 133] on button "button" at bounding box center [195, 130] width 10 height 11
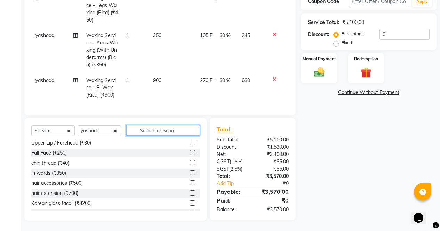
scroll to position [180, 0]
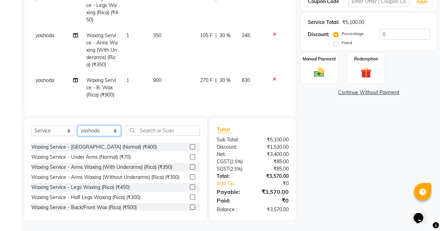
click at [111, 131] on select "Select Stylist [PERSON_NAME] [PERSON_NAME] [PERSON_NAME] Front Desk muskaan rak…" at bounding box center [99, 130] width 43 height 11
click at [78, 125] on select "Select Stylist [PERSON_NAME] [PERSON_NAME] [PERSON_NAME] Front Desk muskaan rak…" at bounding box center [99, 130] width 43 height 11
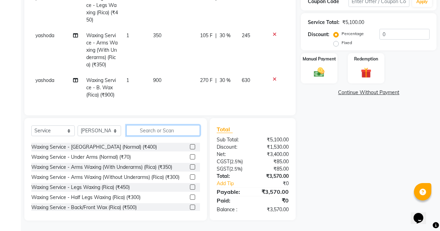
click at [163, 132] on input "text" at bounding box center [163, 130] width 74 height 11
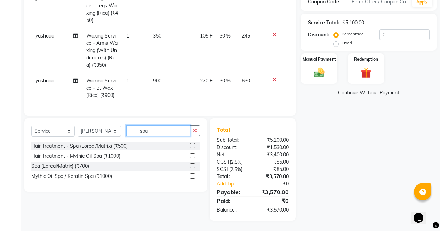
scroll to position [0, 0]
click at [194, 177] on label at bounding box center [192, 175] width 5 height 5
click at [194, 177] on input "checkbox" at bounding box center [192, 176] width 5 height 5
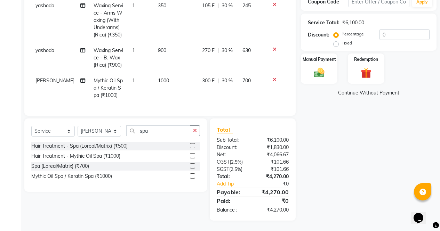
click at [161, 78] on span "1000" at bounding box center [163, 81] width 11 height 6
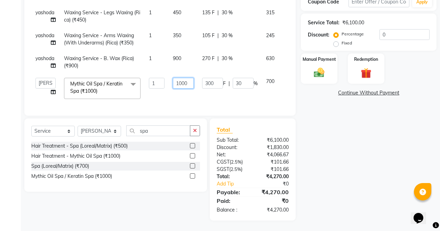
click at [179, 79] on input "1000" at bounding box center [183, 83] width 21 height 11
click at [185, 78] on input "1000" at bounding box center [183, 83] width 21 height 11
click at [373, 174] on div "Name: Tanu Membership: end on [DATE] Total Visits: 22 Card on file: 0 Last Visi…" at bounding box center [371, 61] width 141 height 320
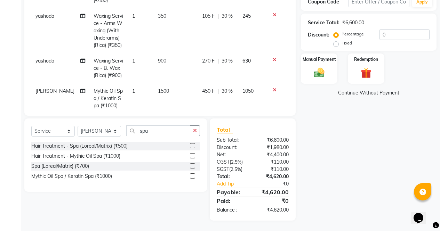
scroll to position [76, 0]
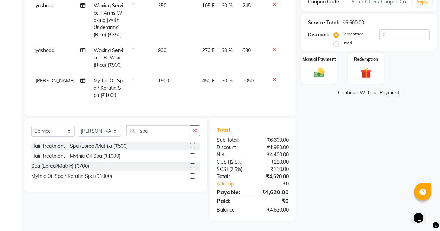
click at [199, 133] on button "button" at bounding box center [195, 130] width 10 height 11
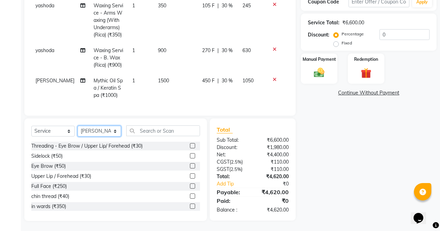
click at [118, 131] on select "Select Stylist [PERSON_NAME] [PERSON_NAME] [PERSON_NAME] Front Desk muskaan rak…" at bounding box center [99, 131] width 43 height 11
click at [78, 126] on select "Select Stylist [PERSON_NAME] [PERSON_NAME] [PERSON_NAME] Front Desk muskaan rak…" at bounding box center [99, 131] width 43 height 11
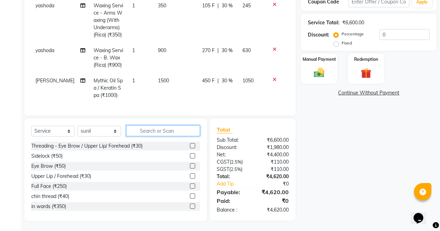
click at [153, 130] on input "text" at bounding box center [163, 130] width 74 height 11
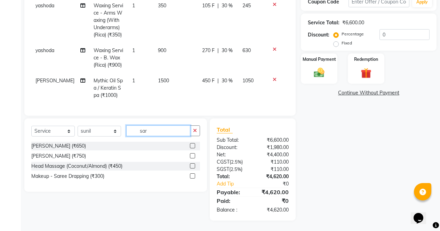
scroll to position [151, 0]
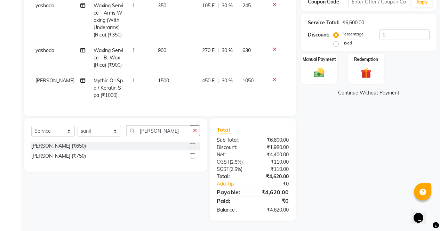
click at [192, 157] on label at bounding box center [192, 155] width 5 height 5
click at [192, 157] on input "checkbox" at bounding box center [192, 156] width 5 height 5
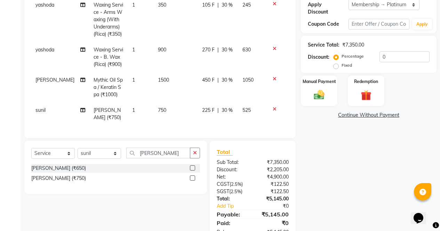
scroll to position [97, 0]
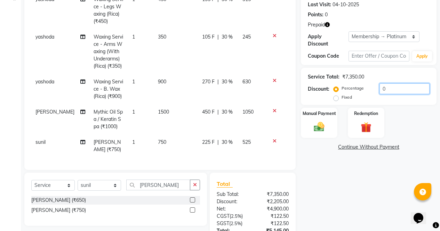
click at [398, 83] on input "0" at bounding box center [404, 88] width 50 height 11
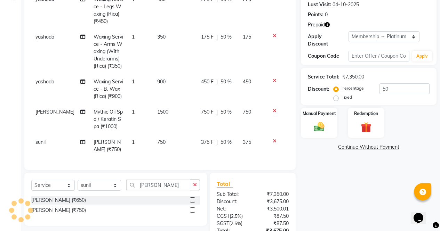
click at [388, 183] on div "Name: Tanu Membership: end on [DATE] Total Visits: 22 Card on file: 0 Last Visi…" at bounding box center [371, 115] width 141 height 320
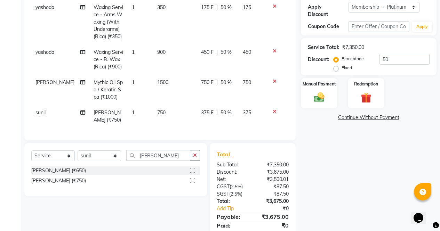
scroll to position [111, 0]
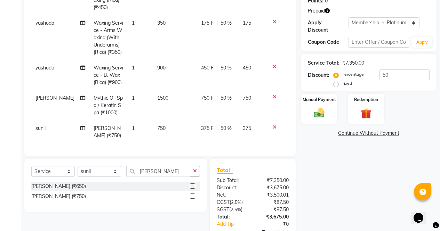
click at [341, 81] on label "Fixed" at bounding box center [346, 83] width 10 height 6
click at [337, 81] on input "Fixed" at bounding box center [337, 83] width 5 height 5
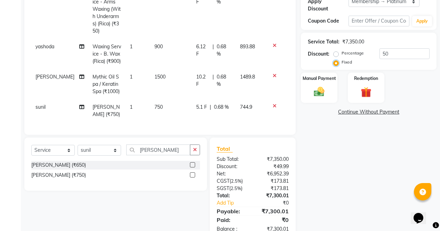
scroll to position [151, 0]
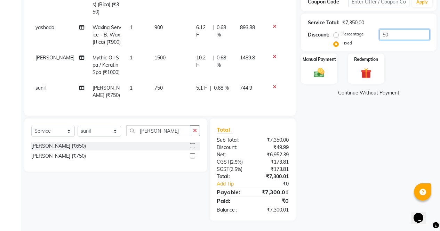
click at [398, 29] on input "50" at bounding box center [404, 34] width 50 height 11
click at [341, 31] on label "Percentage" at bounding box center [352, 34] width 22 height 6
click at [338, 32] on input "Percentage" at bounding box center [337, 34] width 5 height 5
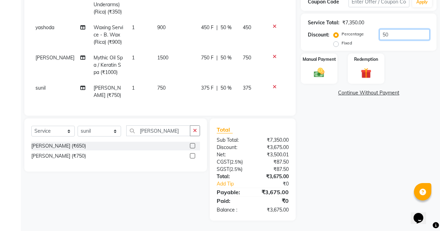
click at [399, 29] on input "50" at bounding box center [404, 34] width 50 height 11
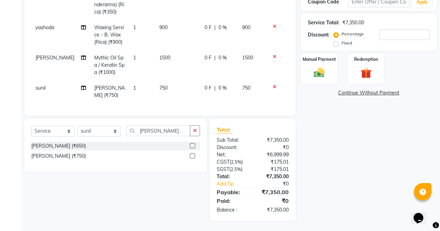
click at [341, 40] on label "Fixed" at bounding box center [346, 43] width 10 height 6
click at [338, 41] on input "Fixed" at bounding box center [337, 43] width 5 height 5
click at [395, 29] on input "number" at bounding box center [404, 34] width 50 height 11
click at [396, 29] on input "number" at bounding box center [404, 34] width 50 height 11
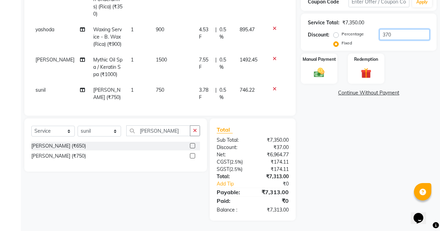
scroll to position [106, 0]
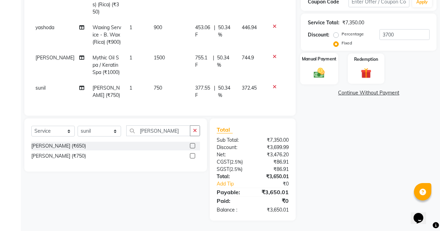
click at [317, 72] on img at bounding box center [319, 72] width 18 height 13
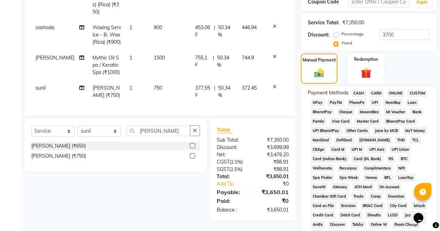
click at [353, 91] on span "CASH" at bounding box center [358, 93] width 15 height 8
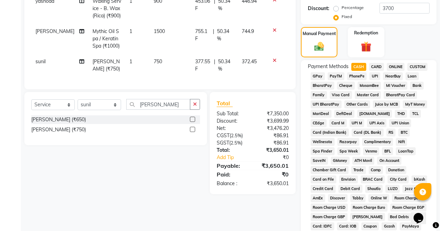
scroll to position [339, 0]
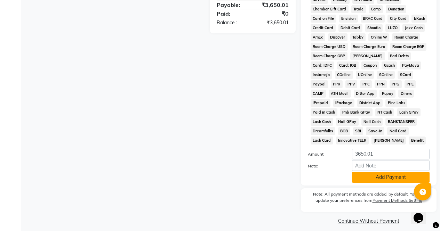
click at [406, 172] on button "Add Payment" at bounding box center [391, 177] width 78 height 11
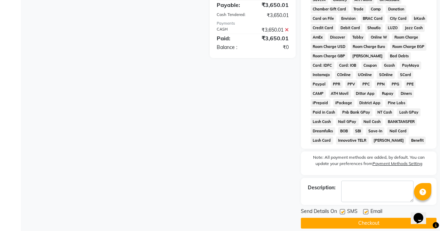
click at [400, 219] on button "Checkout" at bounding box center [369, 223] width 136 height 11
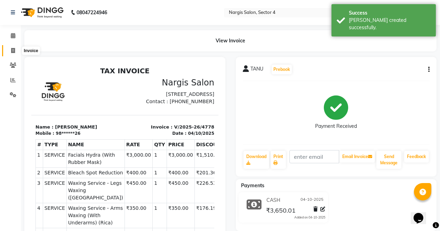
click at [13, 52] on icon at bounding box center [13, 50] width 4 height 5
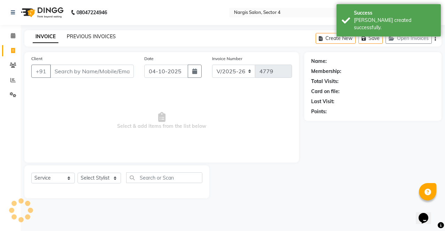
click at [94, 35] on link "PREVIOUS INVOICES" at bounding box center [91, 36] width 49 height 6
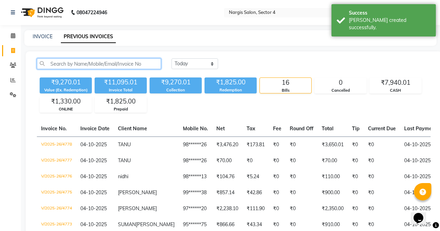
click at [51, 63] on input "text" at bounding box center [99, 63] width 124 height 11
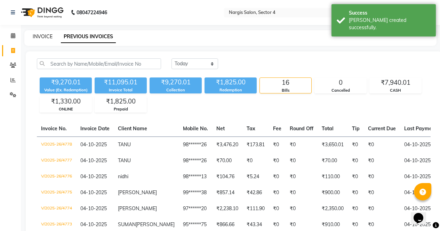
click at [42, 34] on link "INVOICE" at bounding box center [43, 36] width 20 height 6
